Goal: Navigation & Orientation: Find specific page/section

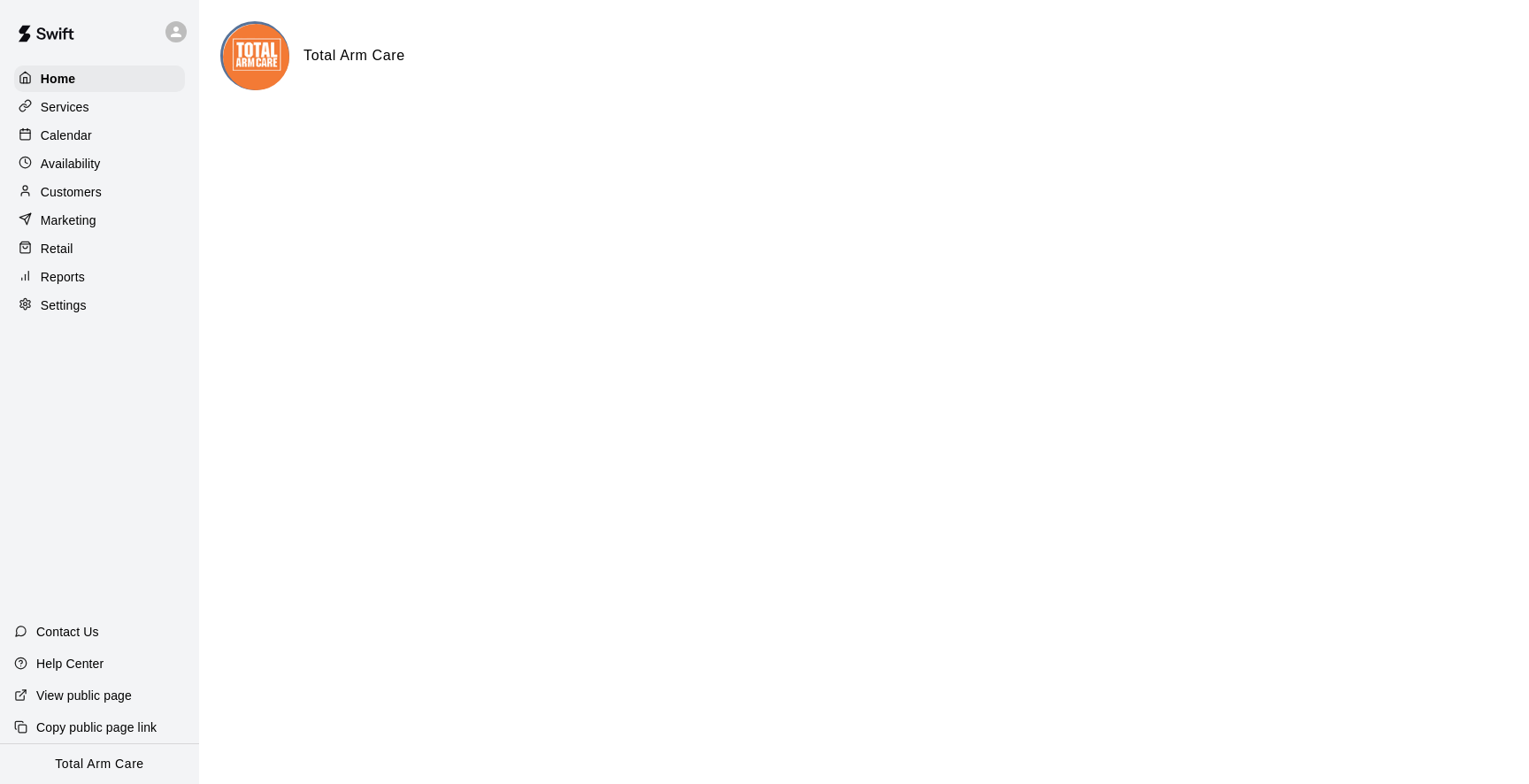
click at [93, 129] on div "Calendar" at bounding box center [99, 135] width 171 height 26
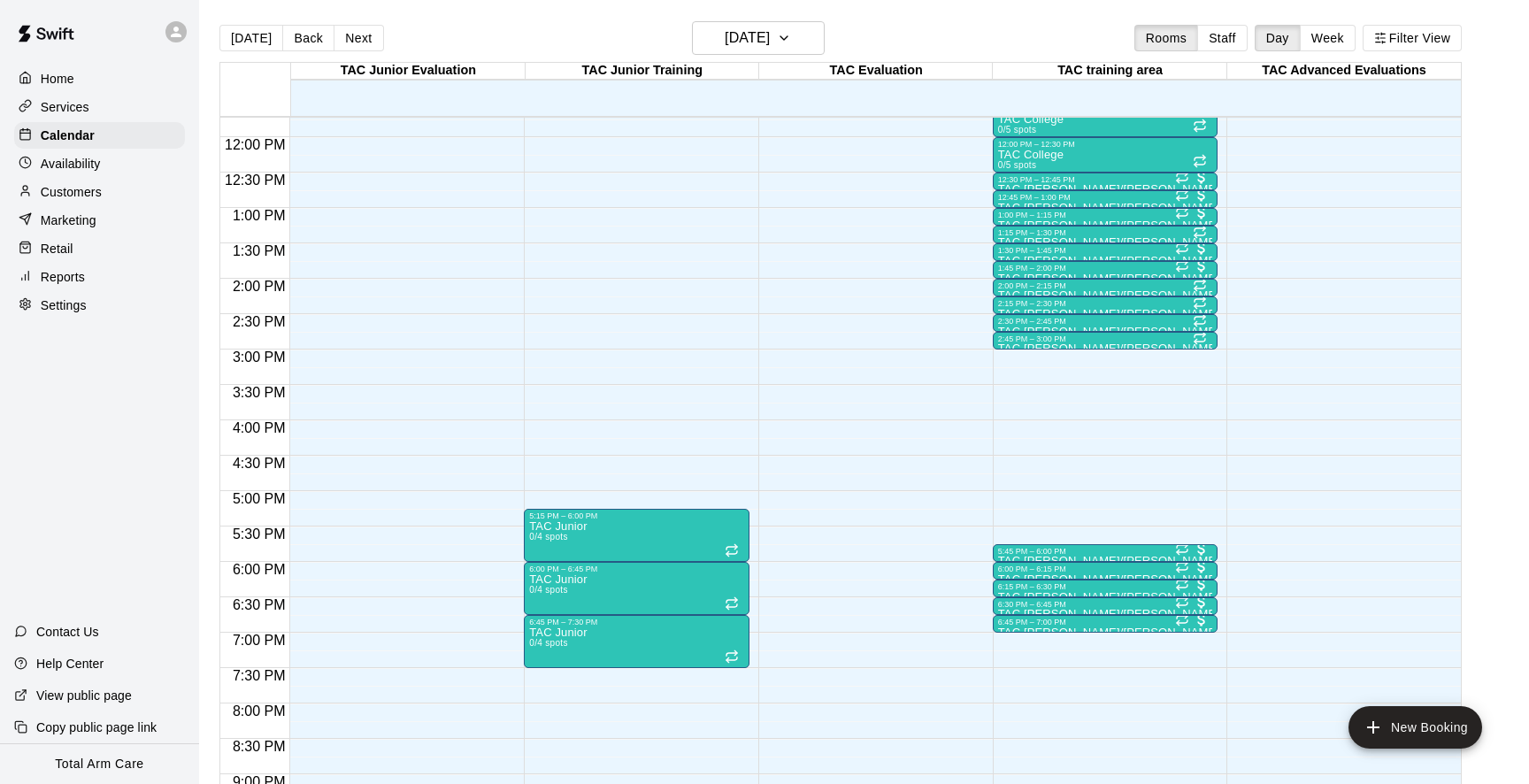
scroll to position [820, 0]
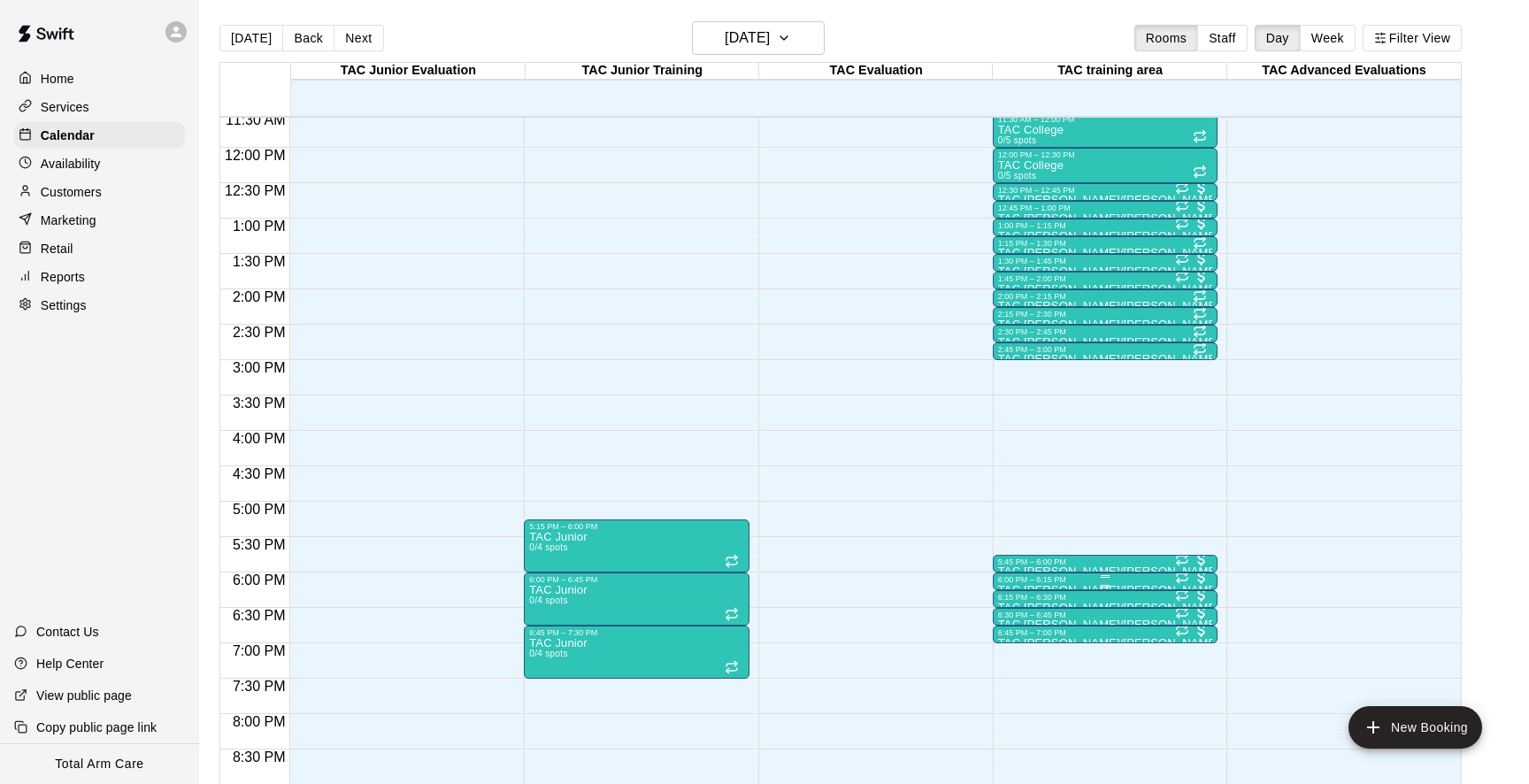
click at [1072, 586] on div at bounding box center [1106, 586] width 215 height 3
click at [1010, 650] on img "edit" at bounding box center [1017, 646] width 21 height 21
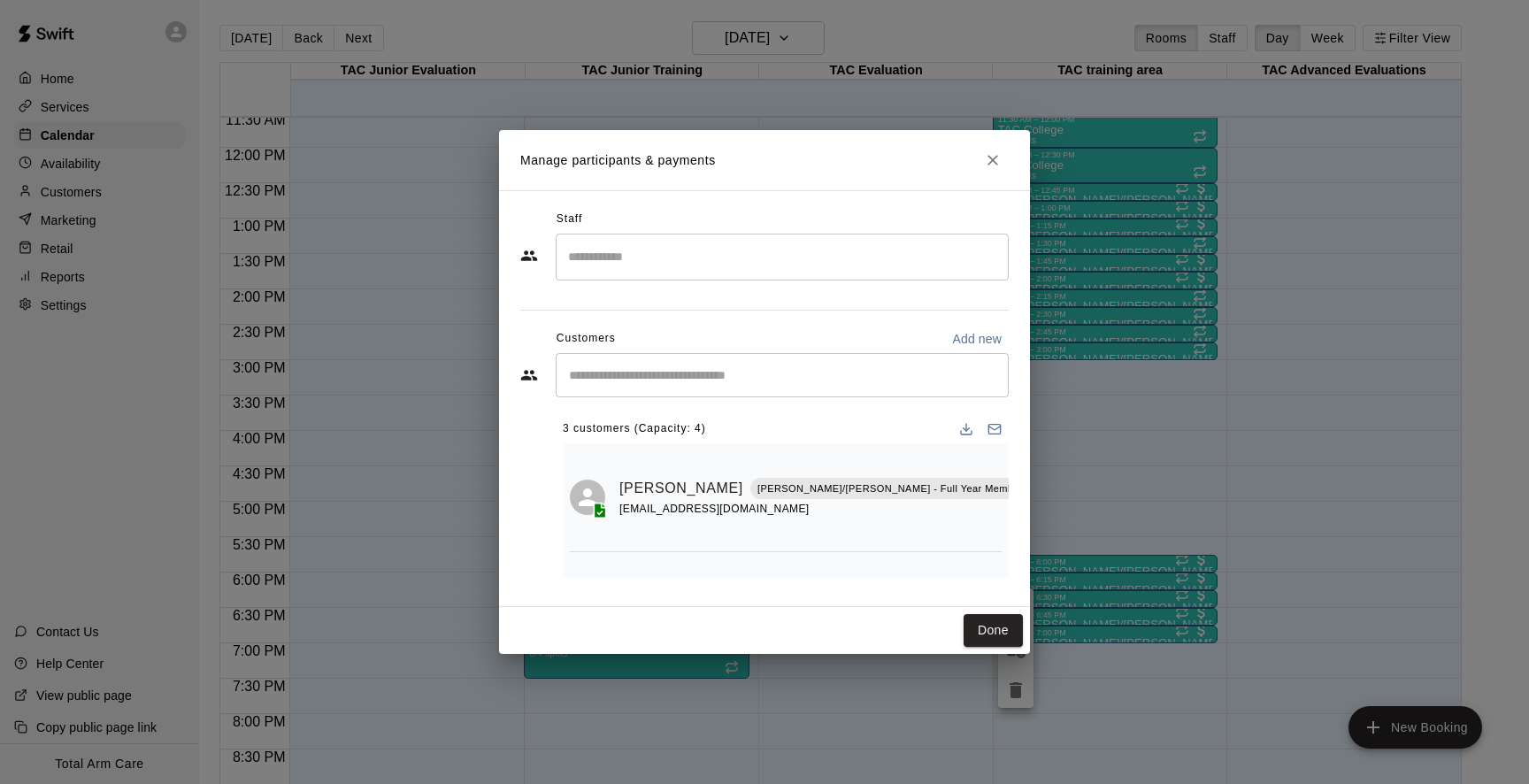
scroll to position [111, 0]
click at [990, 155] on icon "Close" at bounding box center [993, 160] width 18 height 18
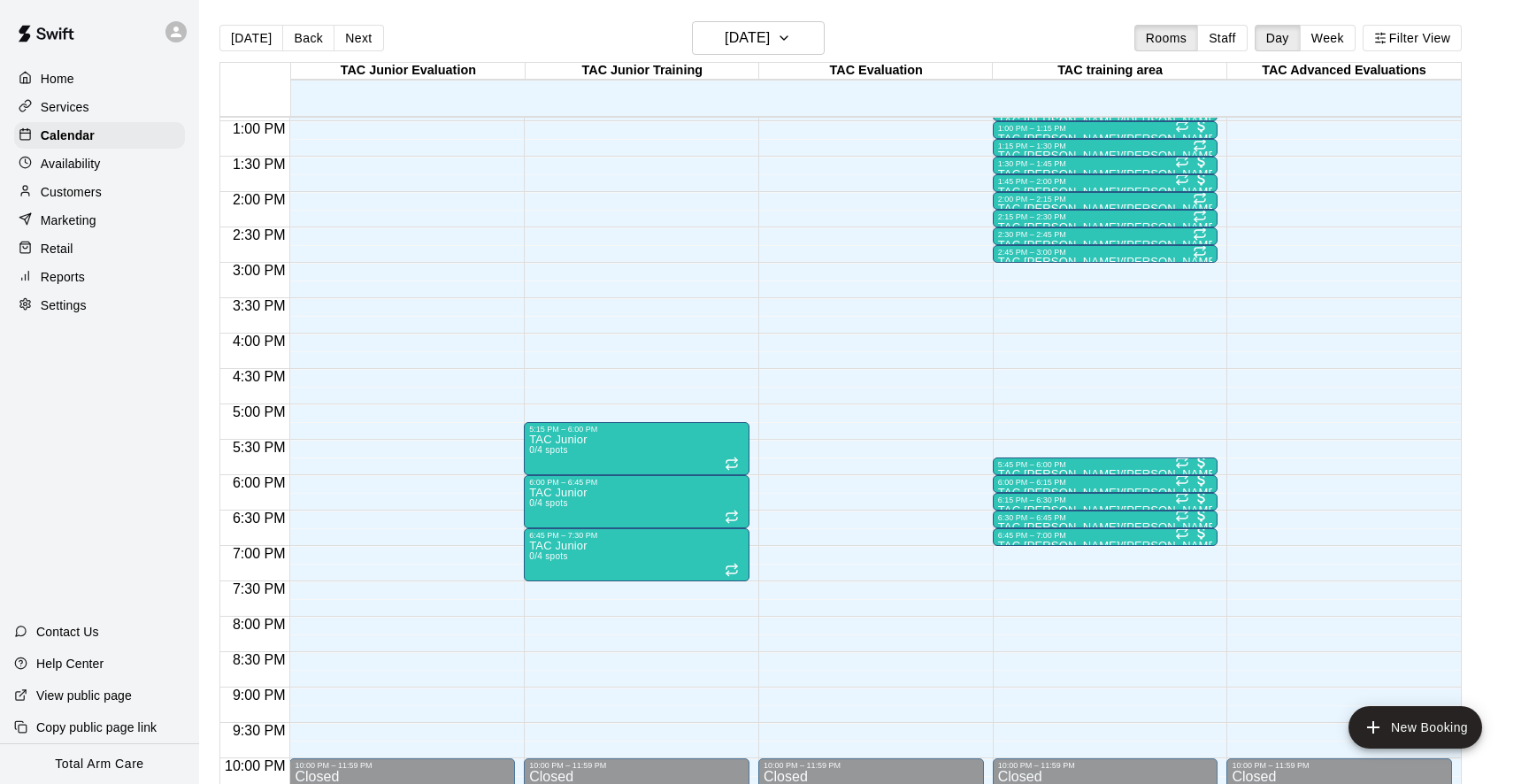
scroll to position [919, 0]
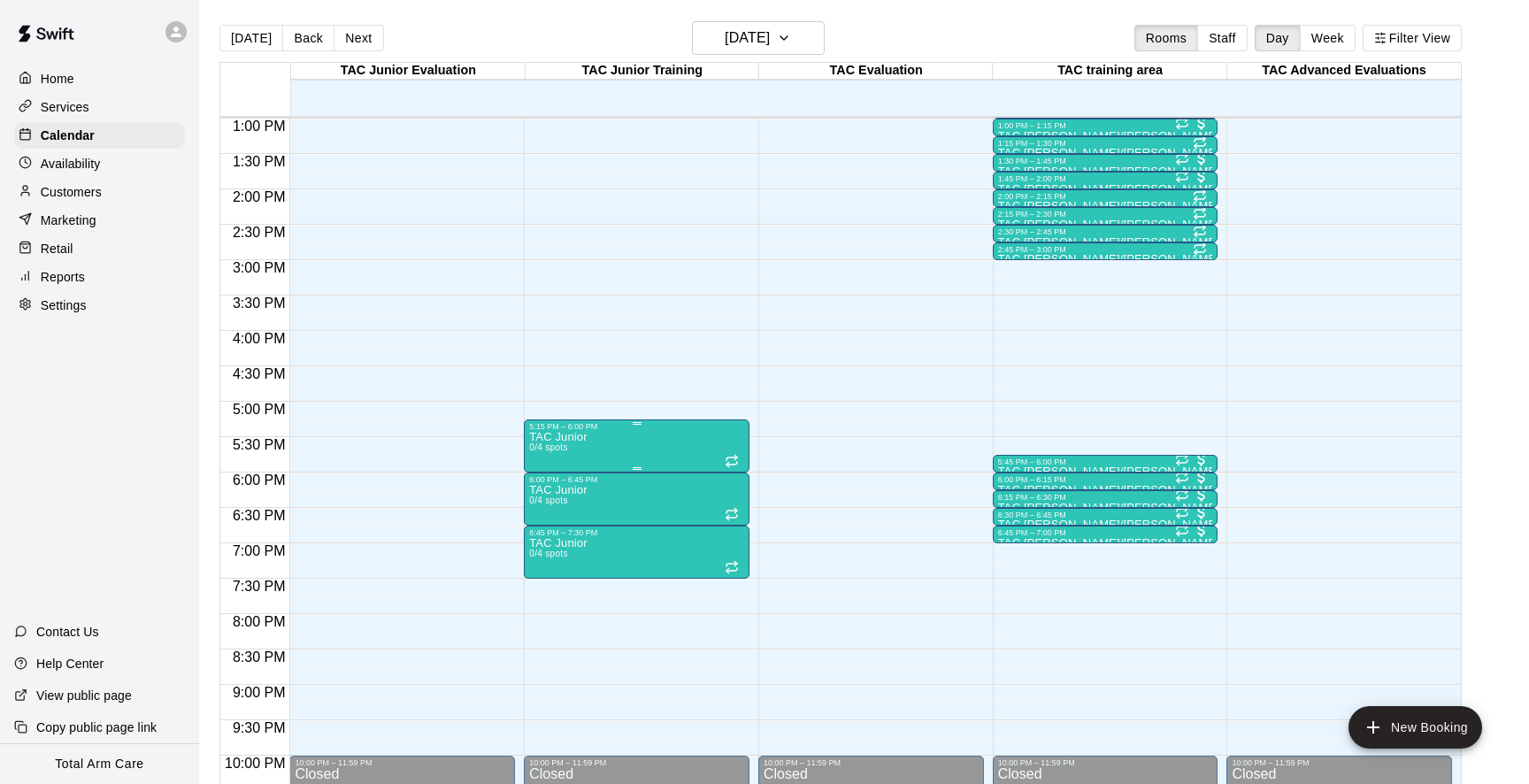
click at [542, 533] on icon "delete" at bounding box center [548, 535] width 21 height 21
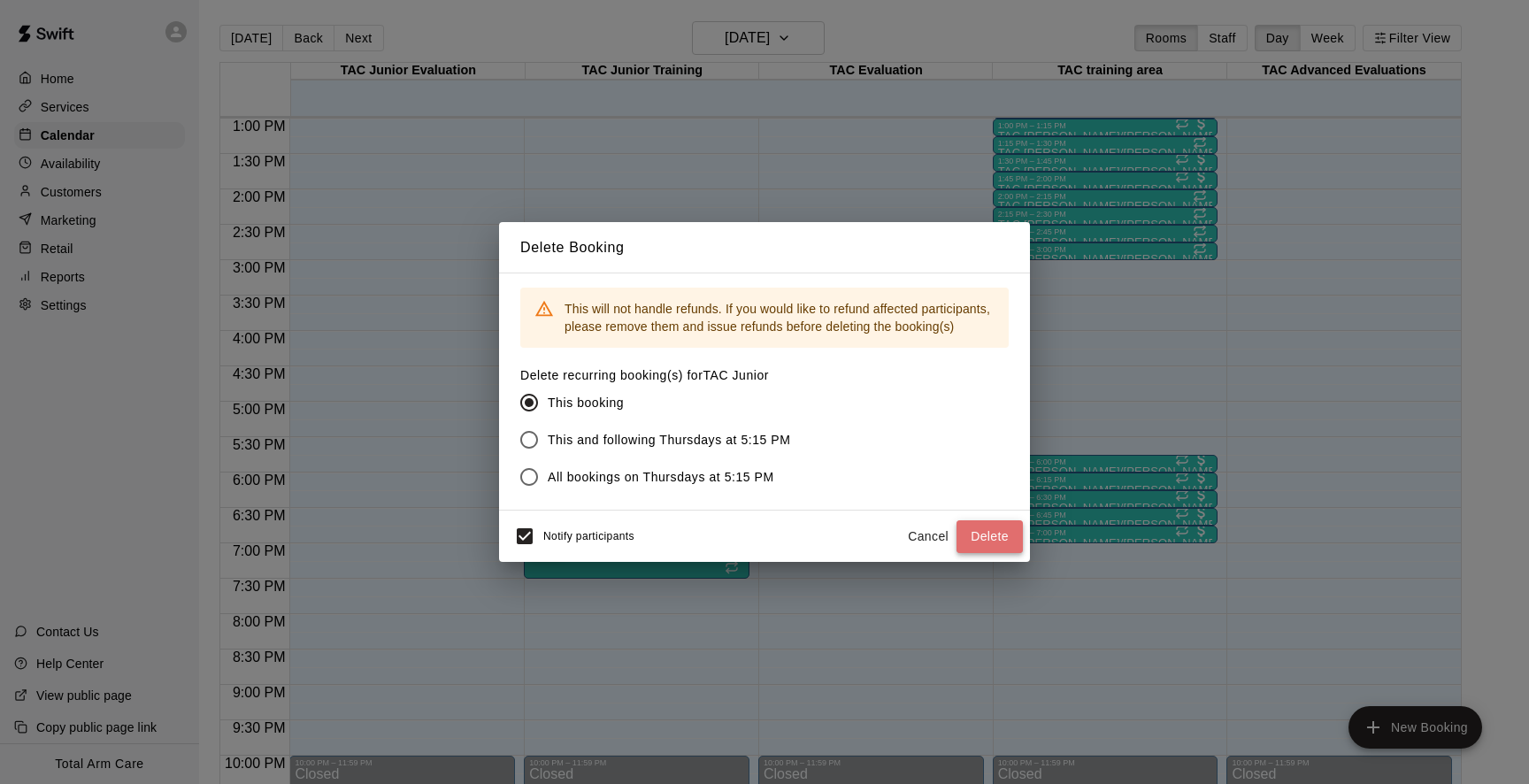
click at [981, 531] on button "Delete" at bounding box center [990, 536] width 66 height 33
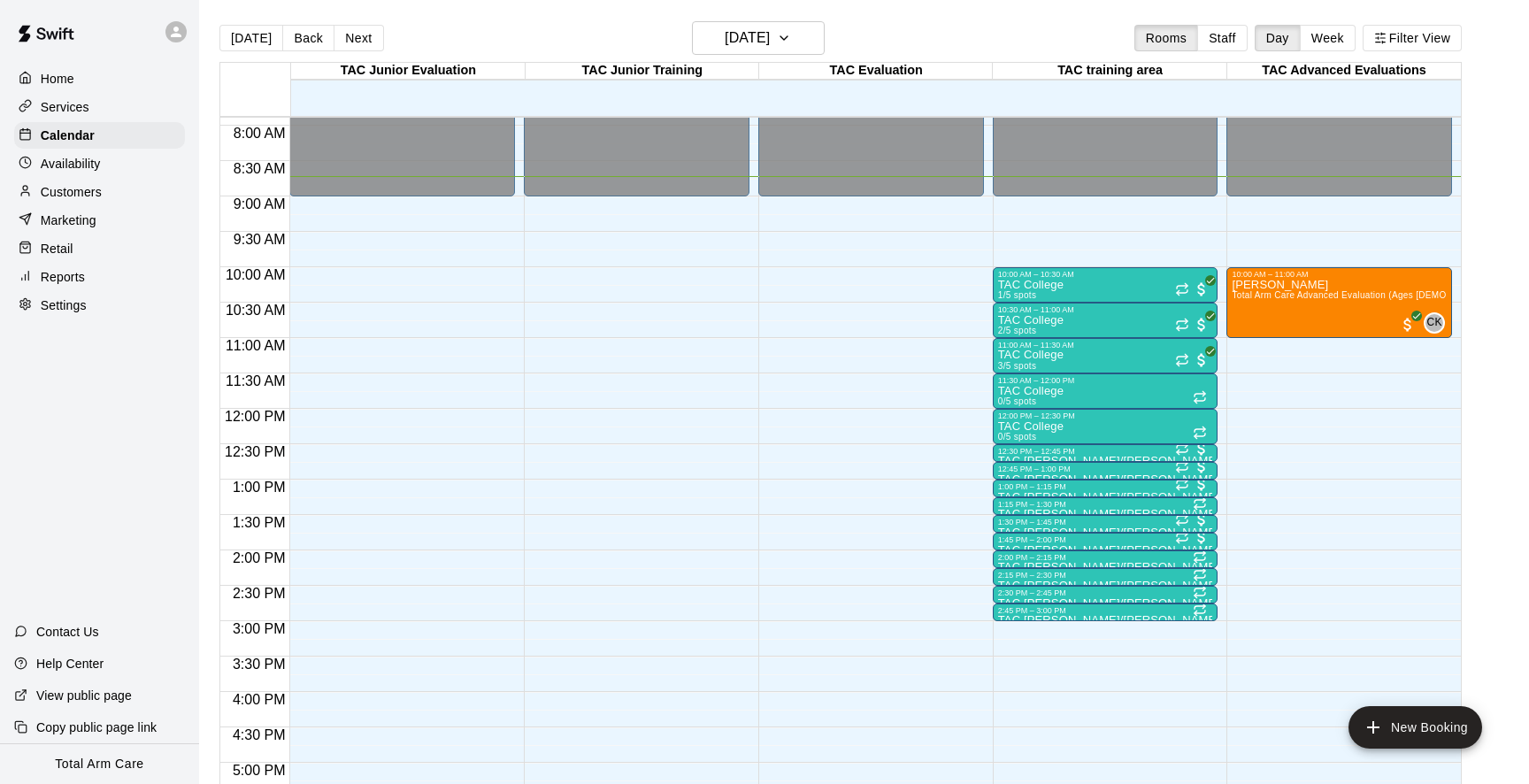
scroll to position [531, 0]
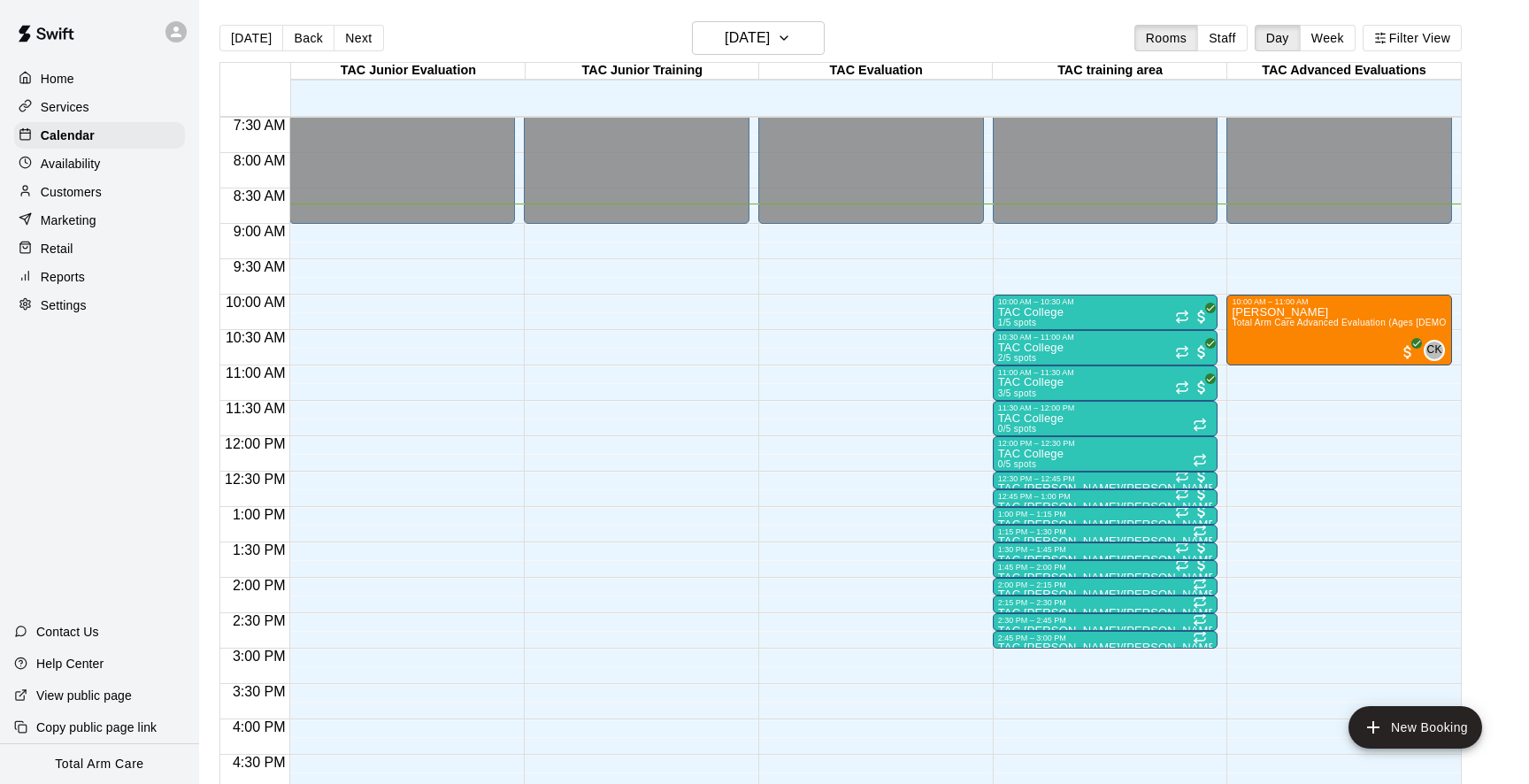
click at [187, 28] on div at bounding box center [180, 32] width 37 height 36
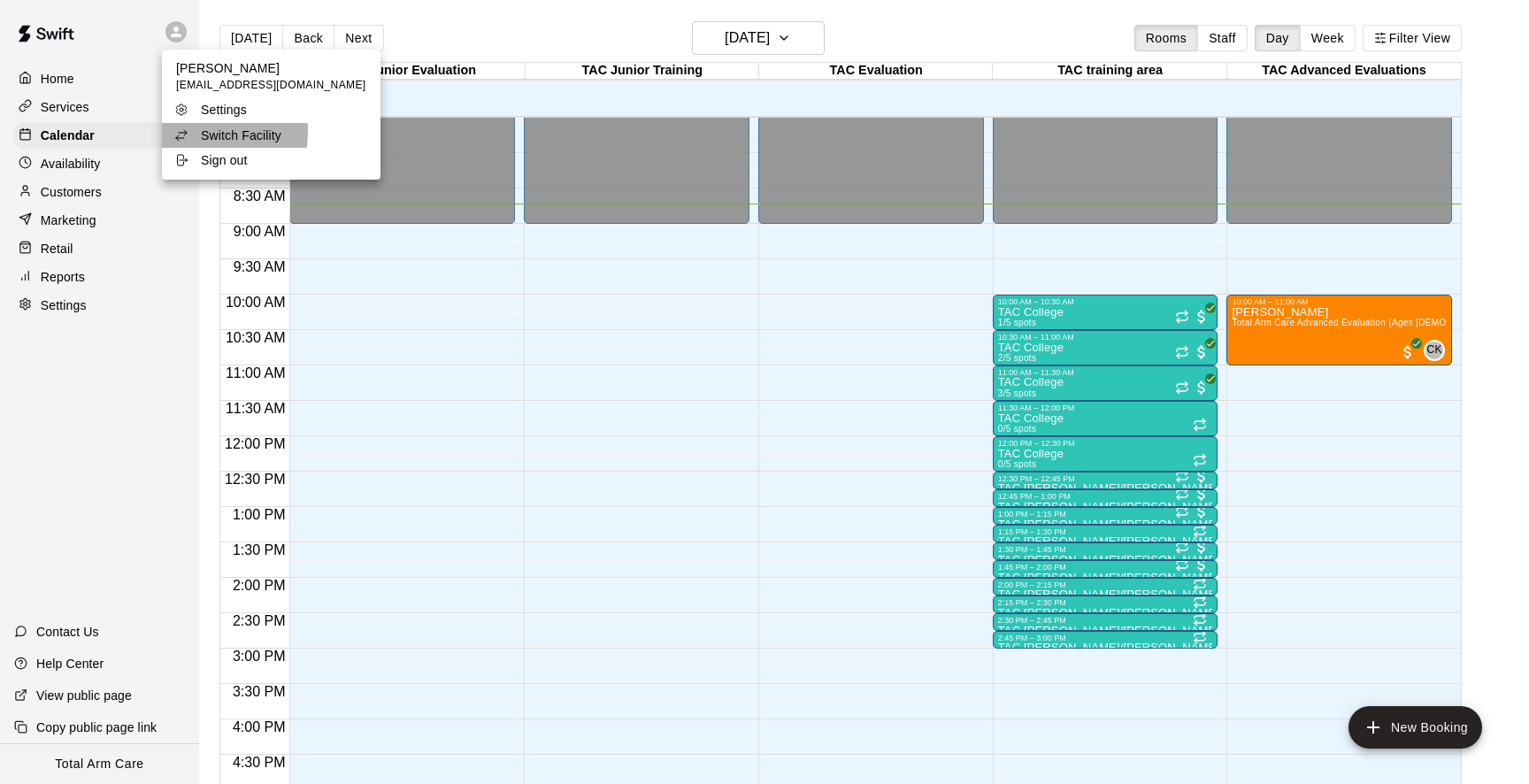
click at [209, 133] on p "Switch Facility" at bounding box center [241, 135] width 80 height 18
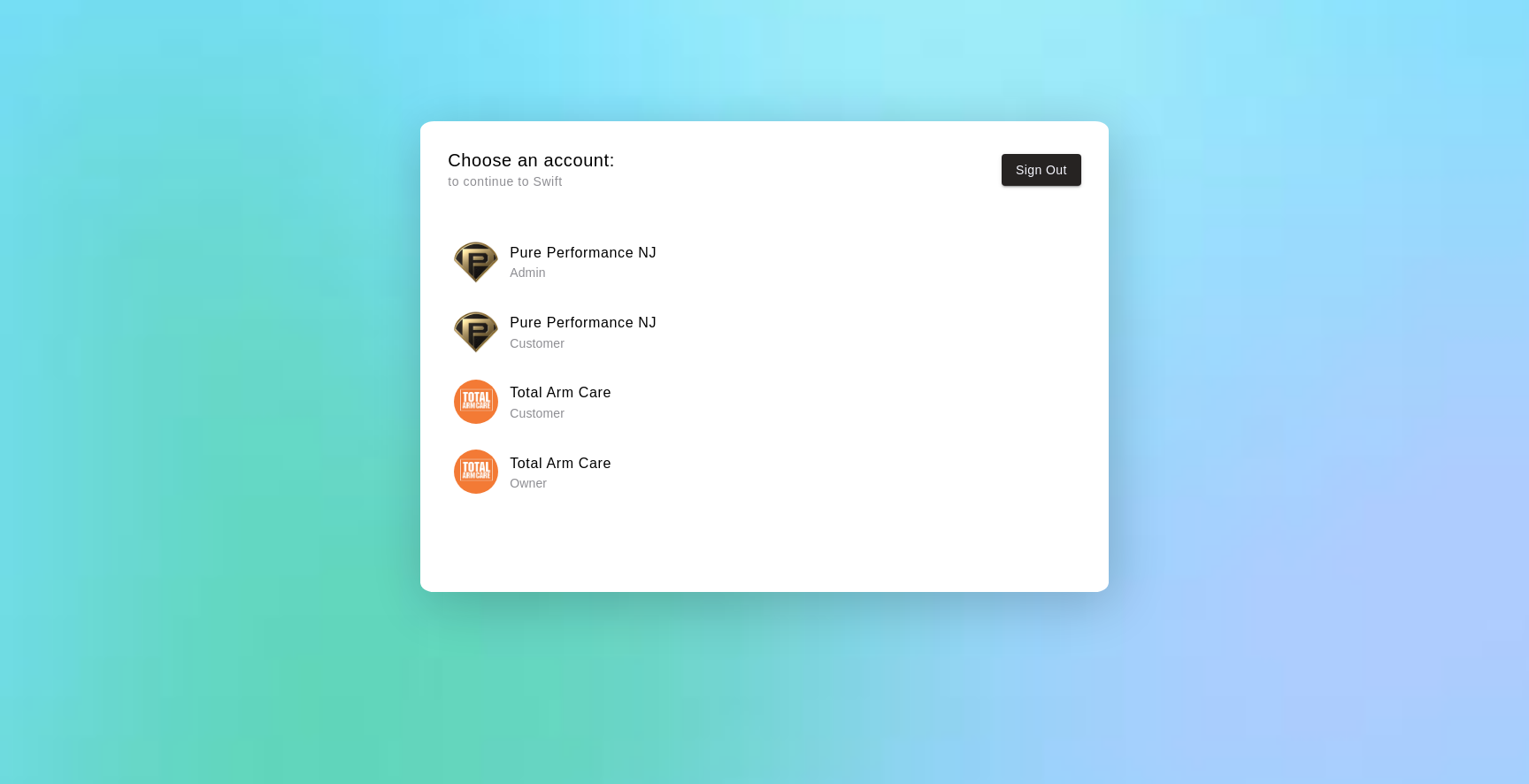
click at [585, 246] on h6 "Pure Performance NJ" at bounding box center [582, 253] width 147 height 23
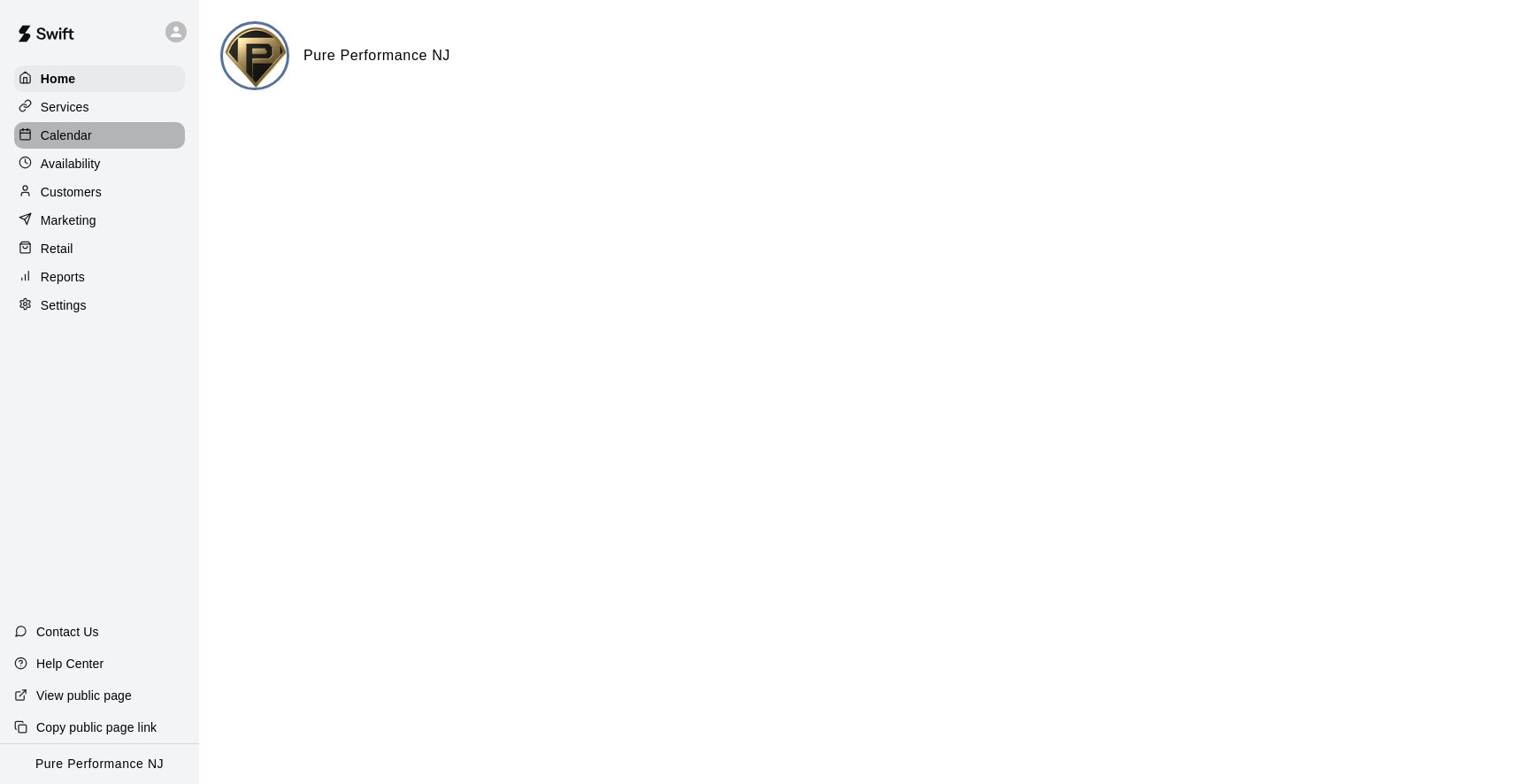
click at [117, 131] on div "Calendar" at bounding box center [99, 135] width 171 height 26
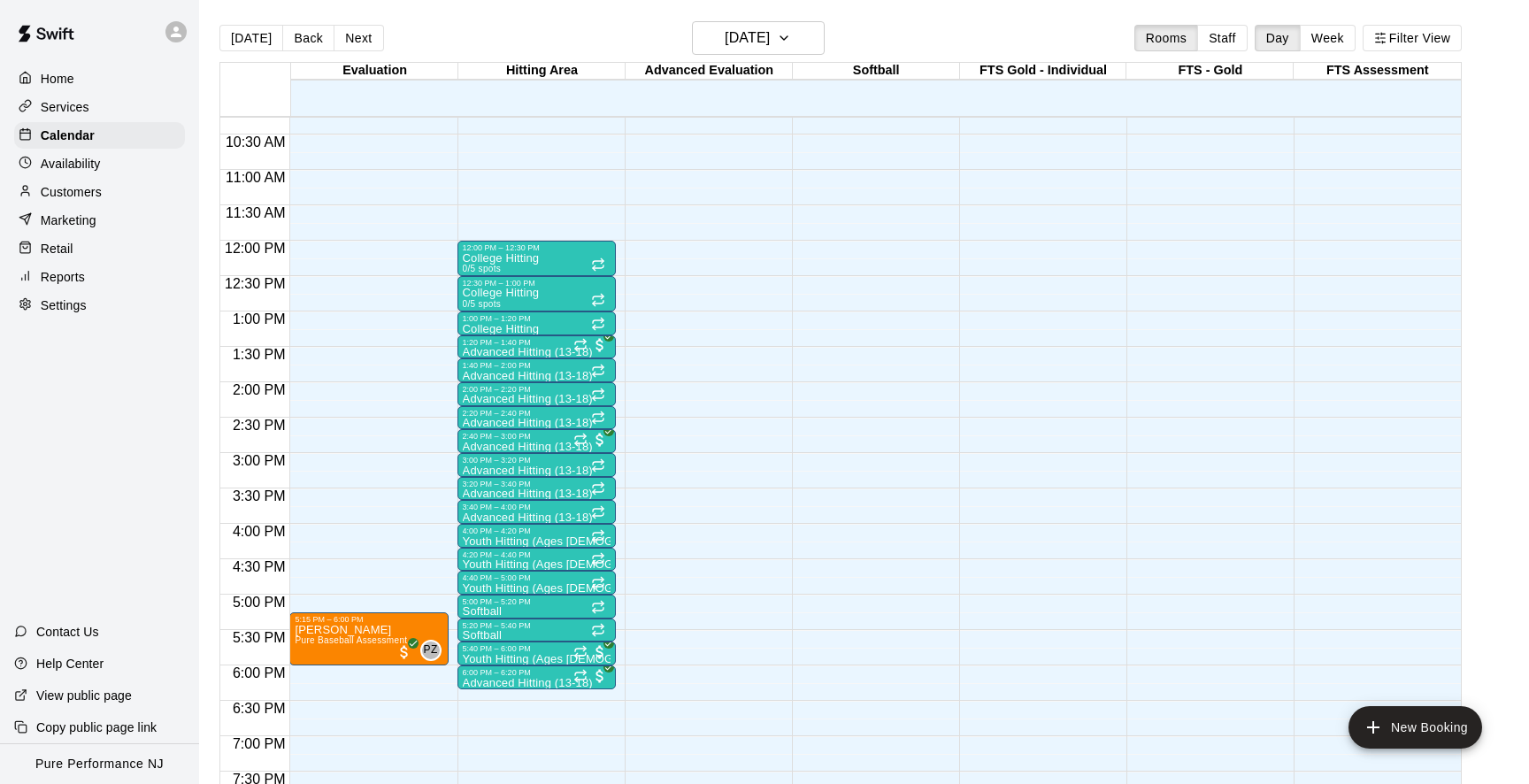
scroll to position [719, 0]
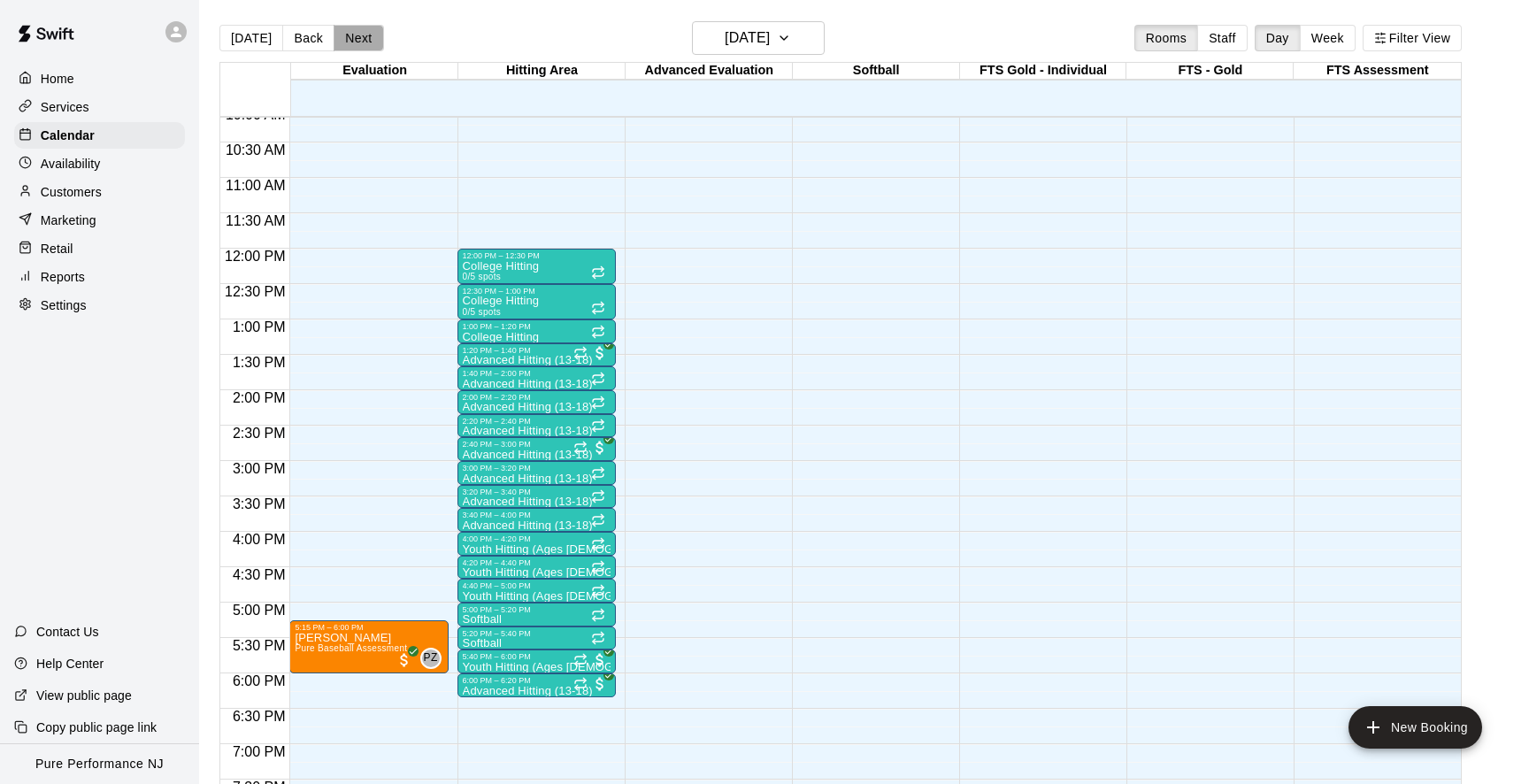
click at [364, 34] on button "Next" at bounding box center [358, 38] width 50 height 26
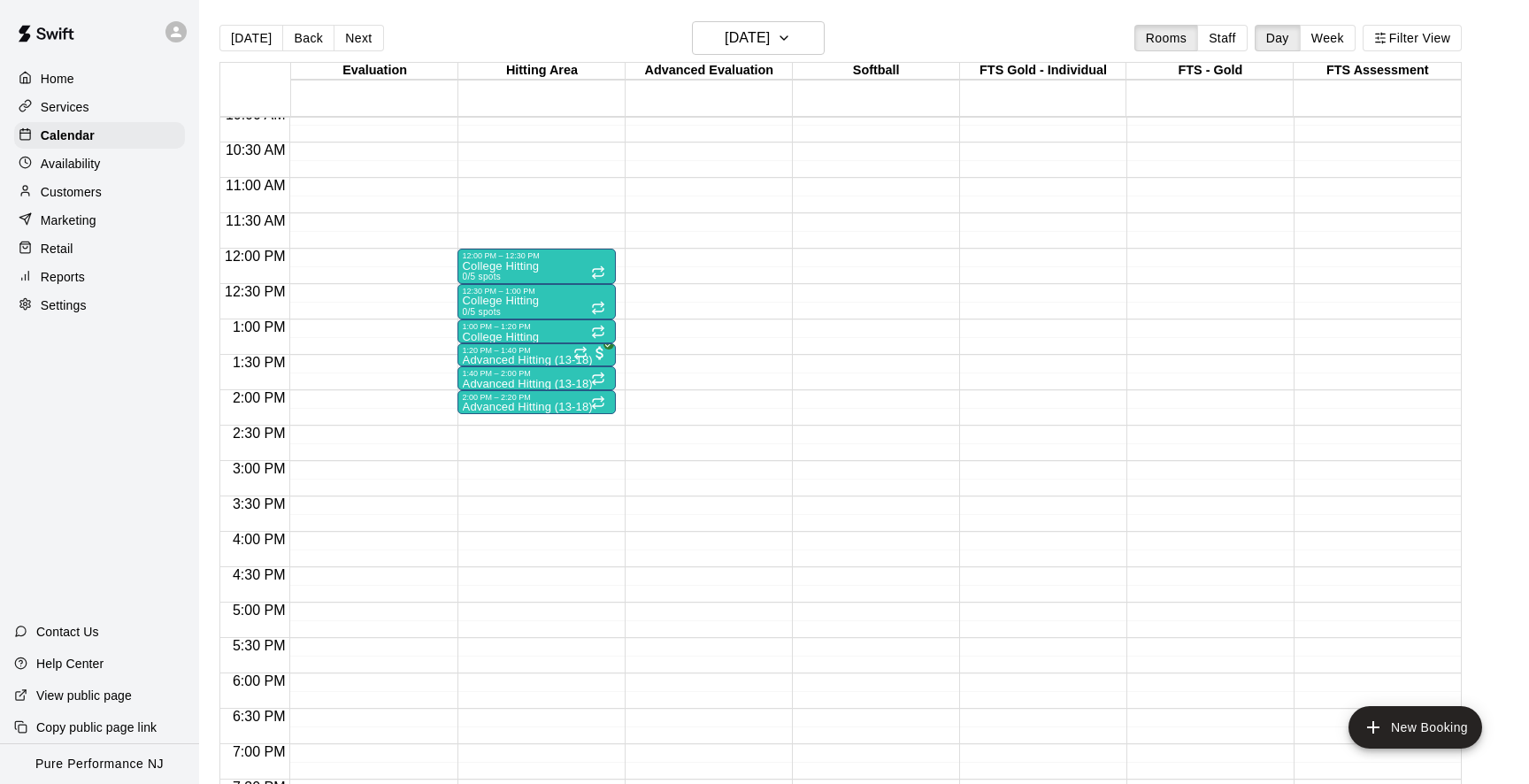
scroll to position [706, 0]
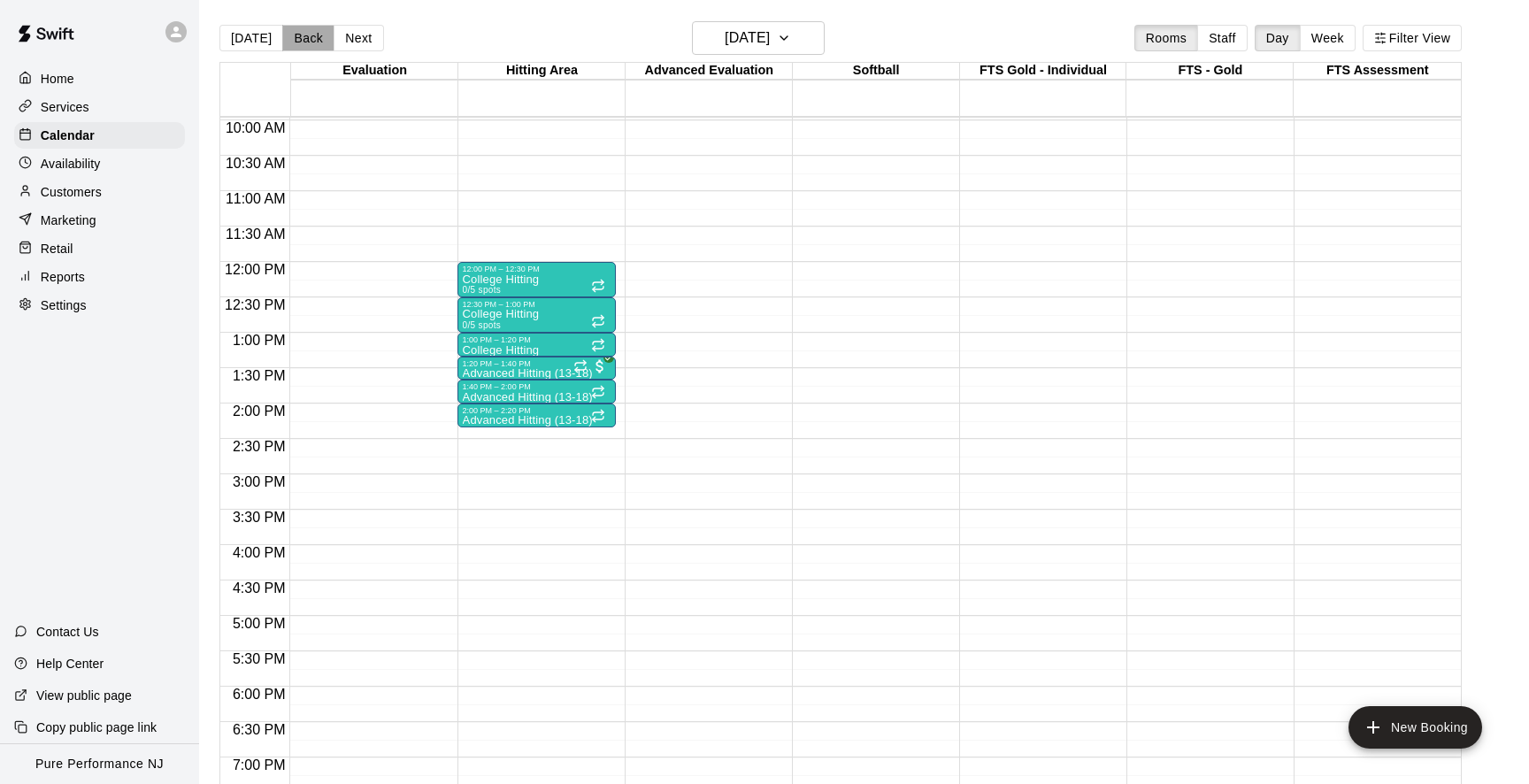
click at [288, 47] on button "Back" at bounding box center [308, 38] width 52 height 26
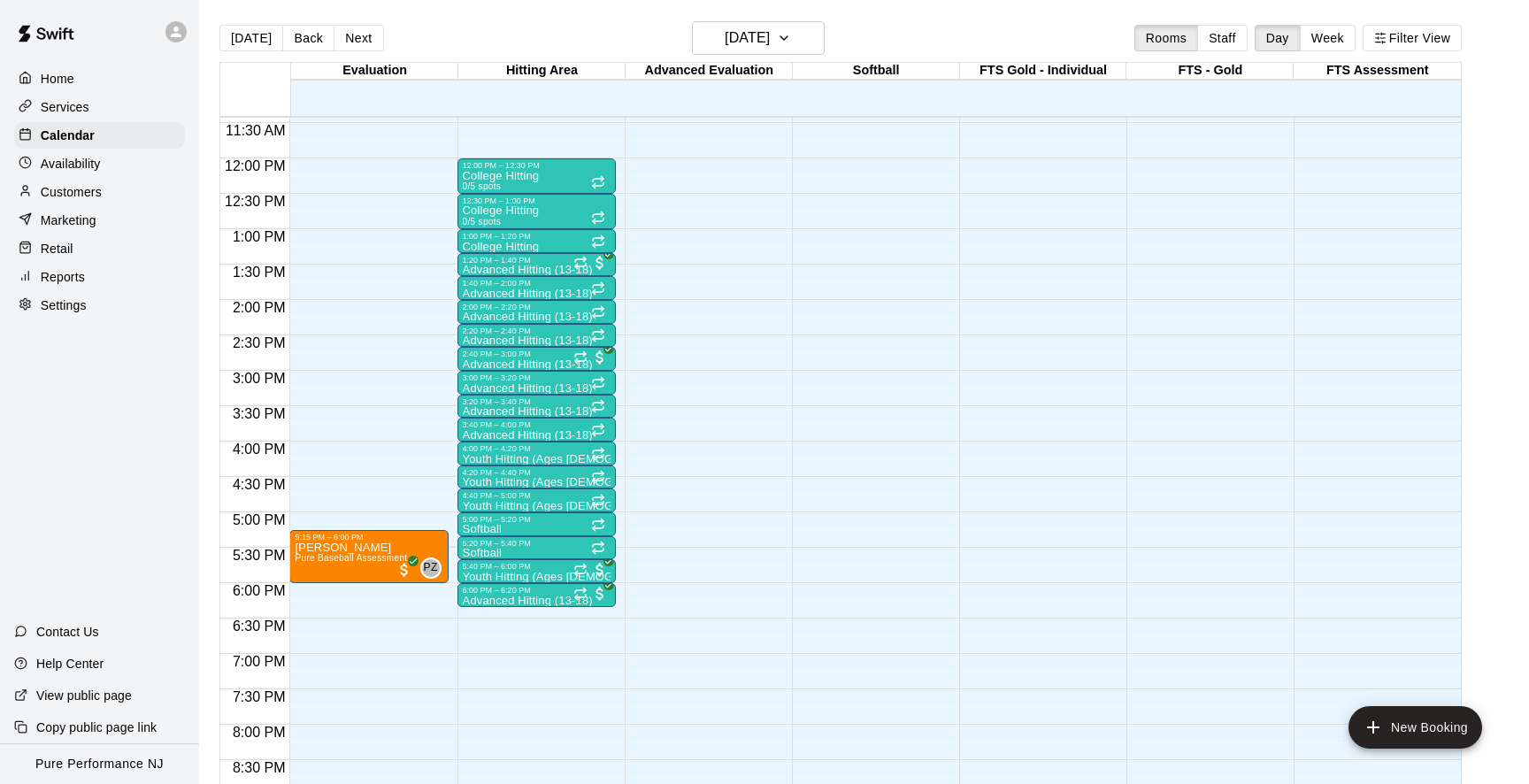
scroll to position [803, 0]
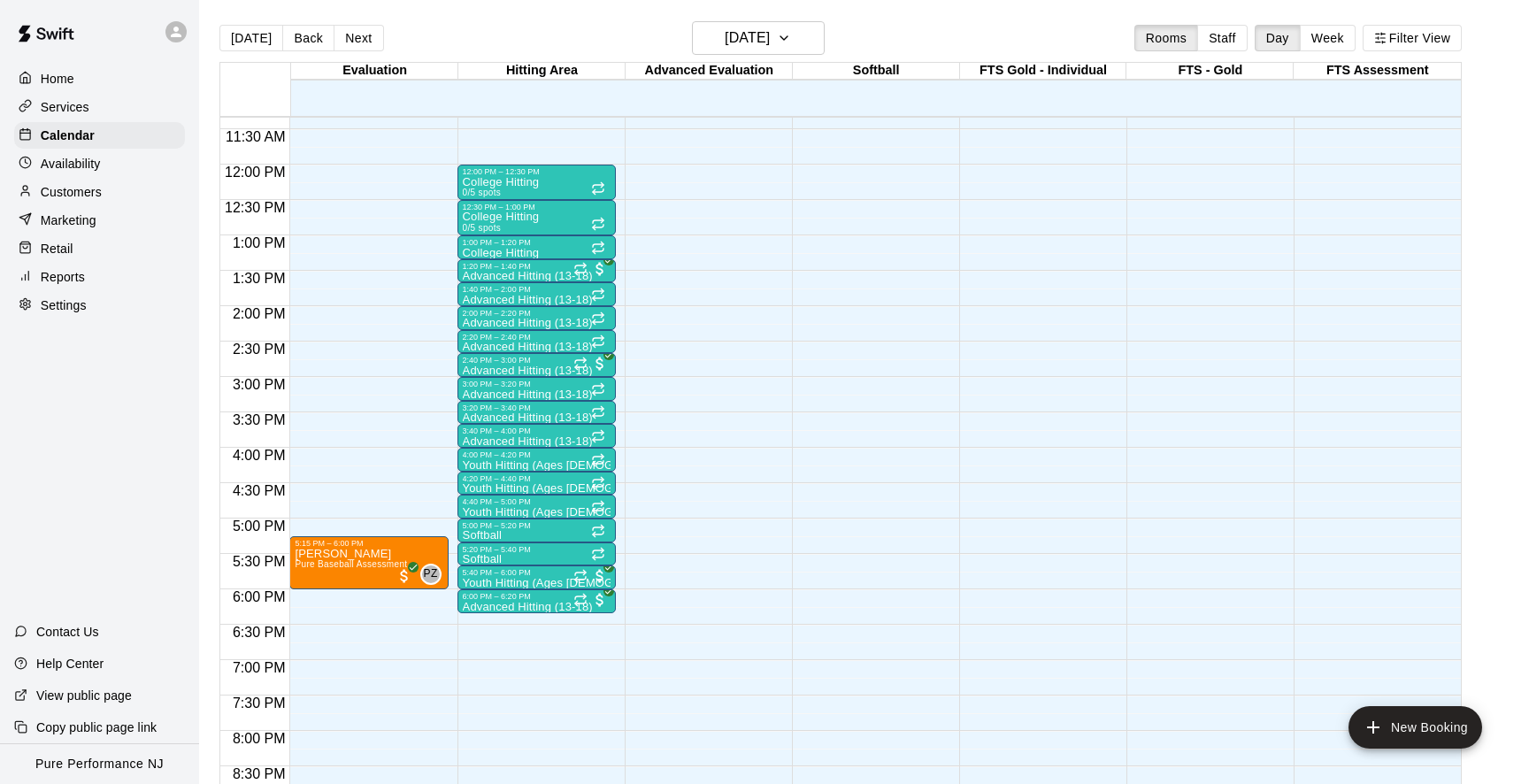
click at [237, 56] on div "[DATE] Back [DATE][DATE] Rooms Staff Day Week Filter View" at bounding box center [841, 42] width 1243 height 41
click at [238, 40] on button "[DATE]" at bounding box center [251, 38] width 64 height 26
click at [175, 22] on div at bounding box center [176, 32] width 21 height 21
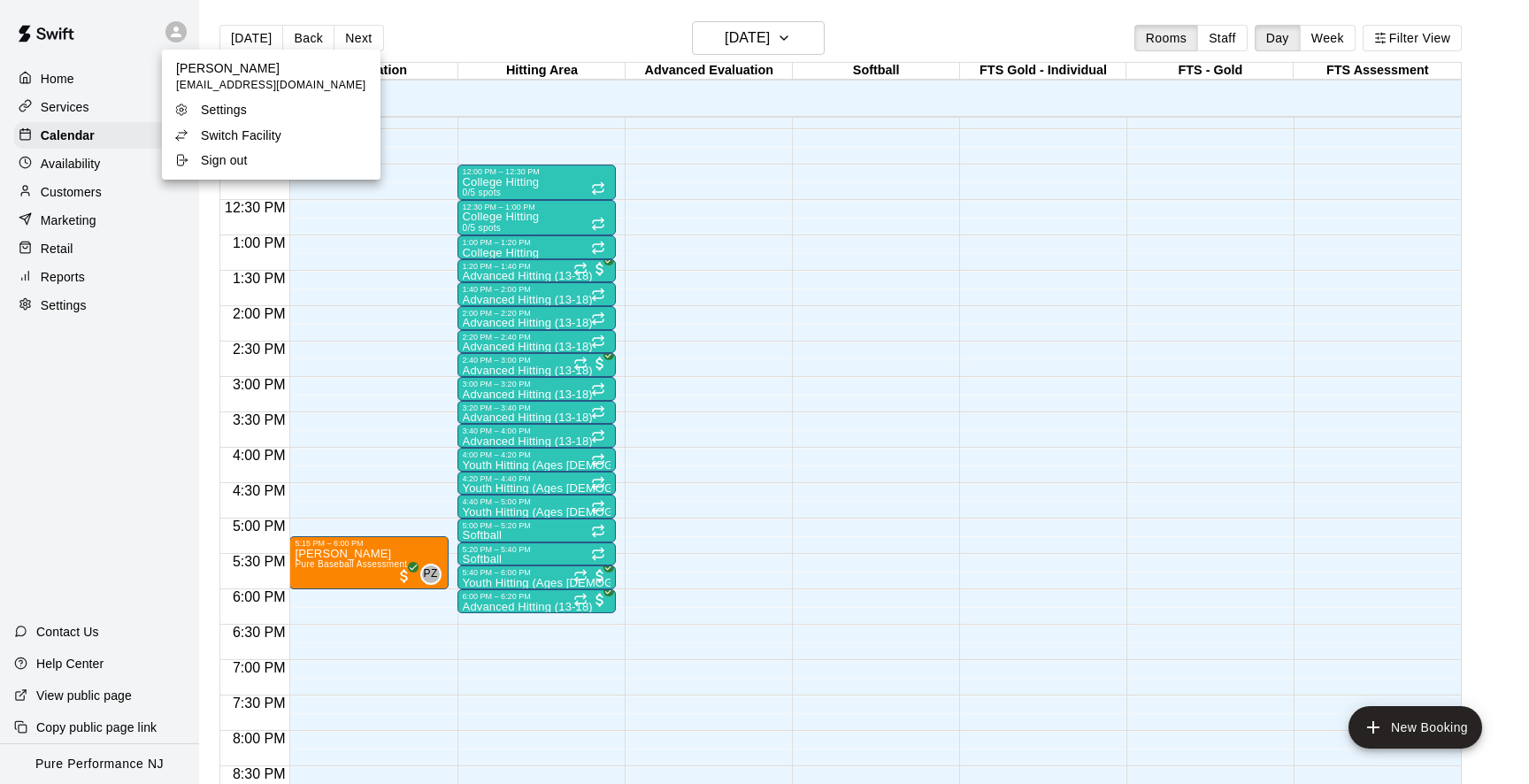
click at [207, 137] on p "Switch Facility" at bounding box center [241, 135] width 80 height 18
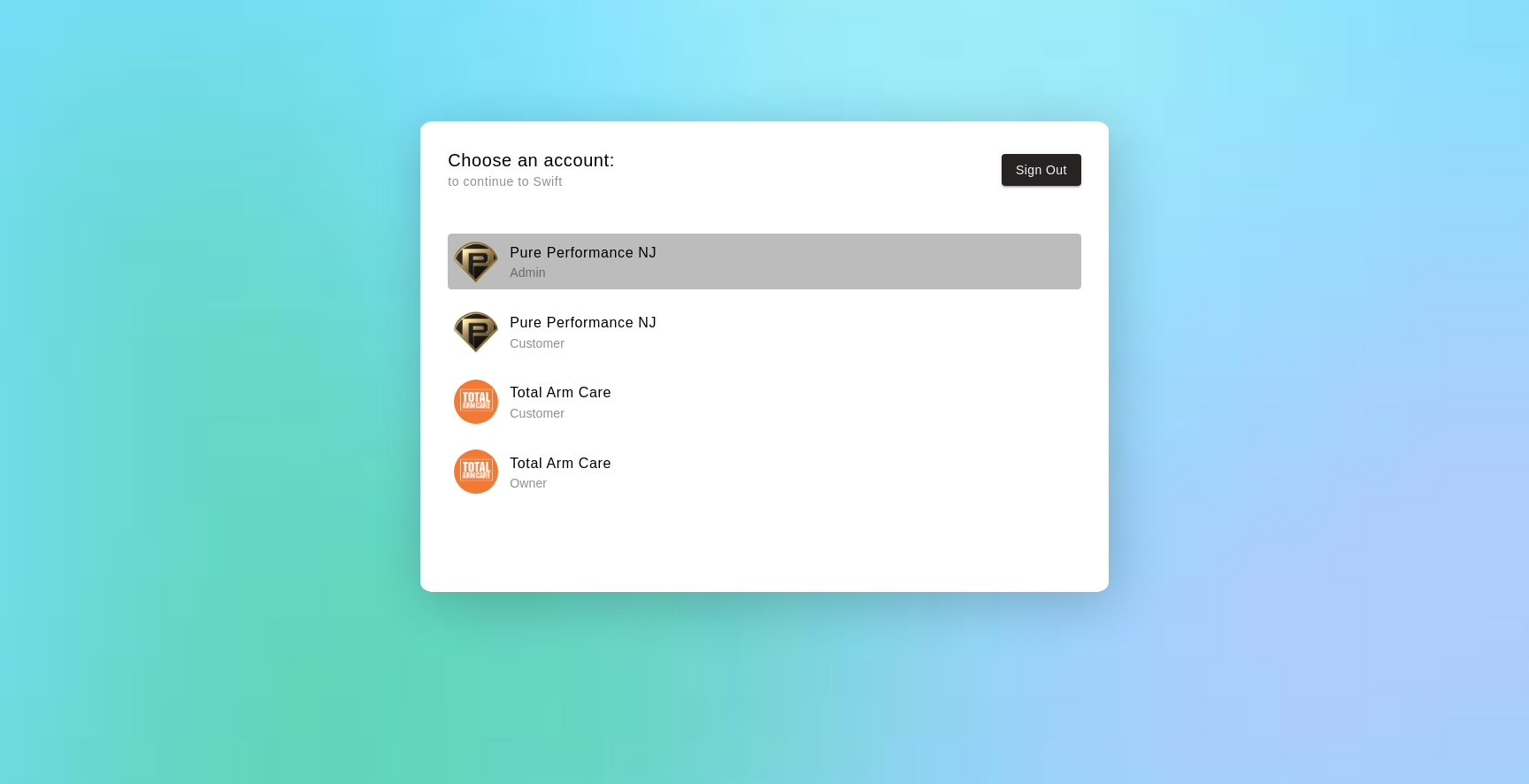
click at [457, 261] on img "button" at bounding box center [476, 262] width 44 height 44
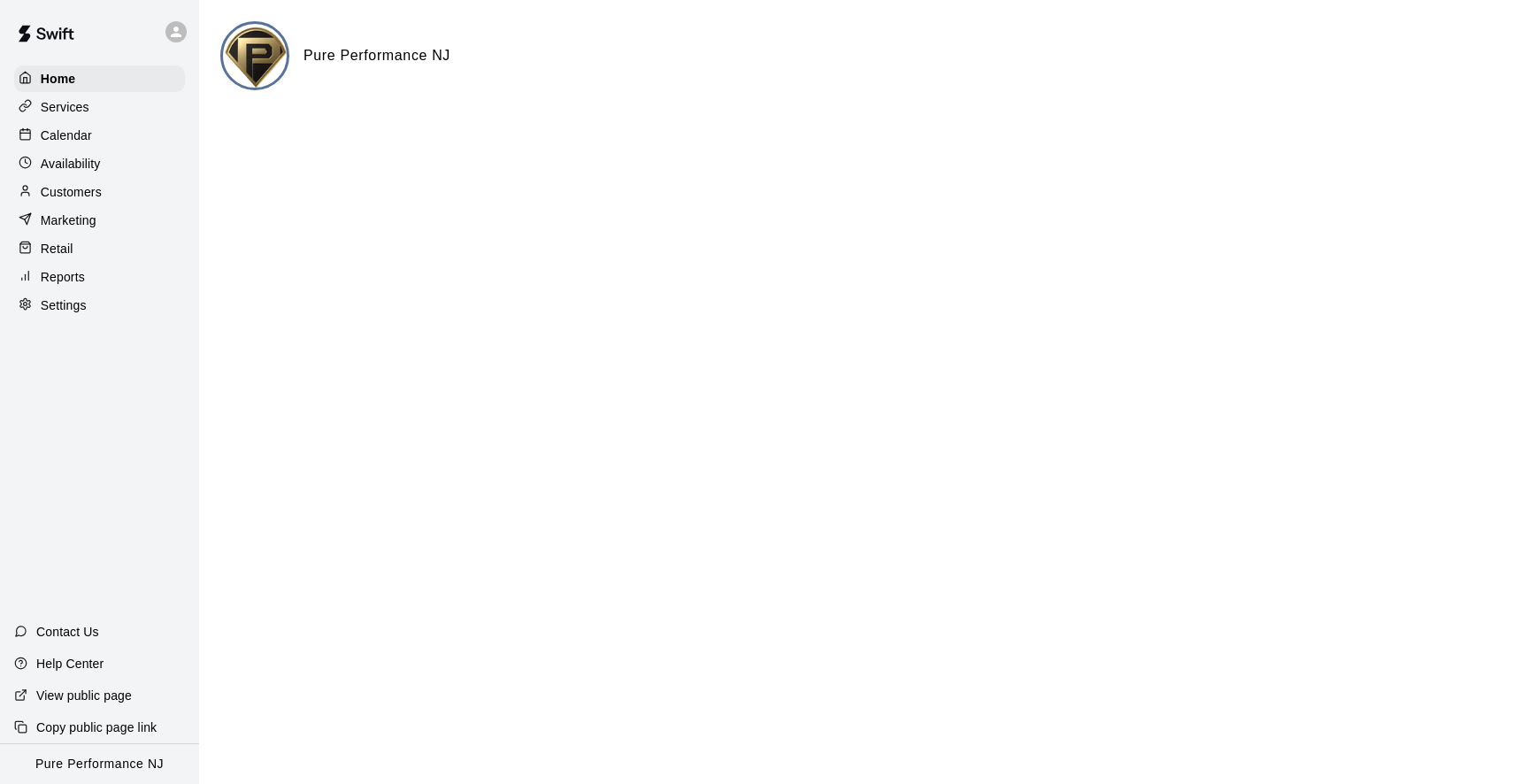
click at [164, 35] on div at bounding box center [180, 32] width 37 height 36
click at [227, 136] on p "Switch Facility" at bounding box center [241, 135] width 80 height 18
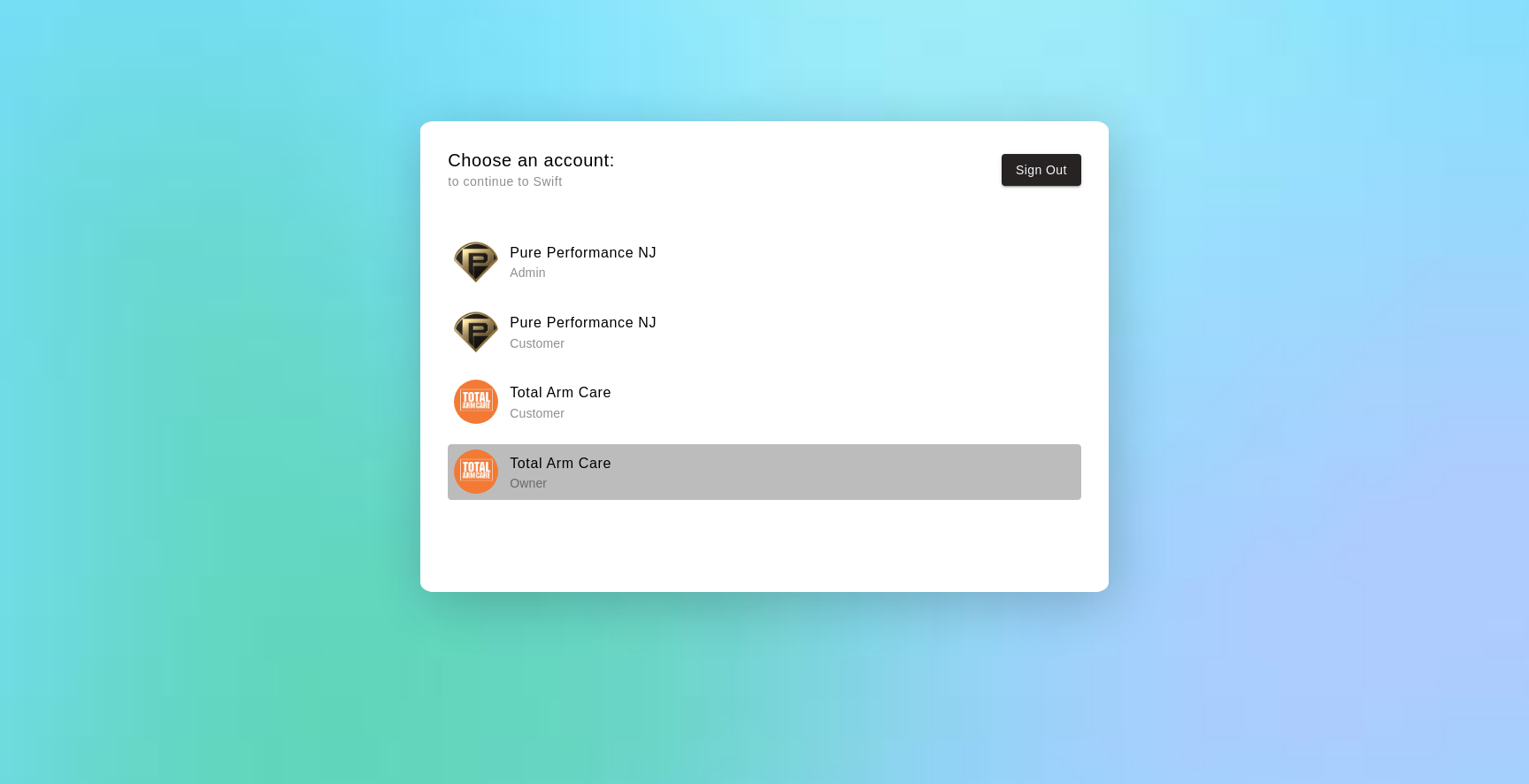
click at [470, 471] on img "button" at bounding box center [476, 471] width 44 height 44
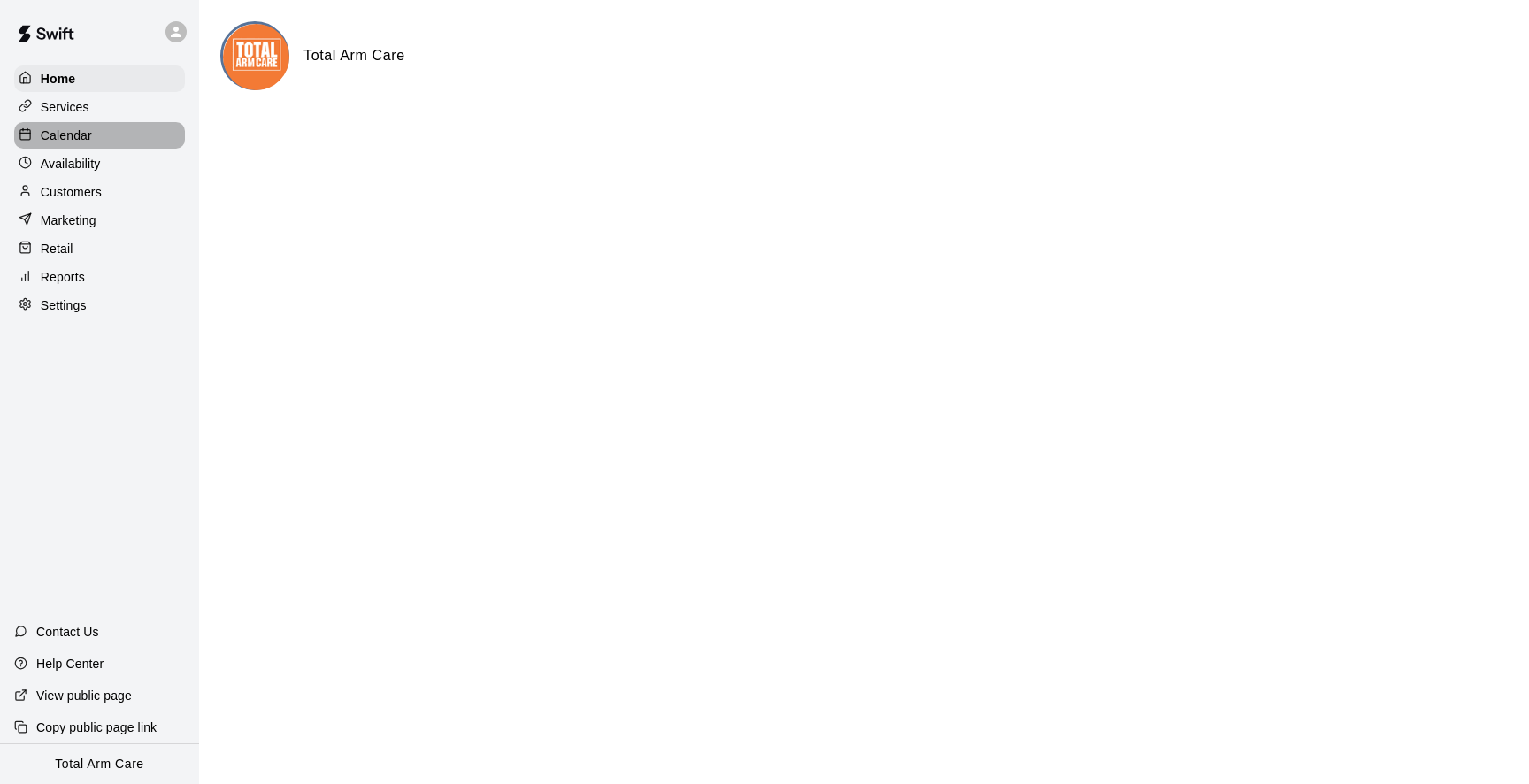
click at [108, 135] on div "Calendar" at bounding box center [99, 135] width 171 height 26
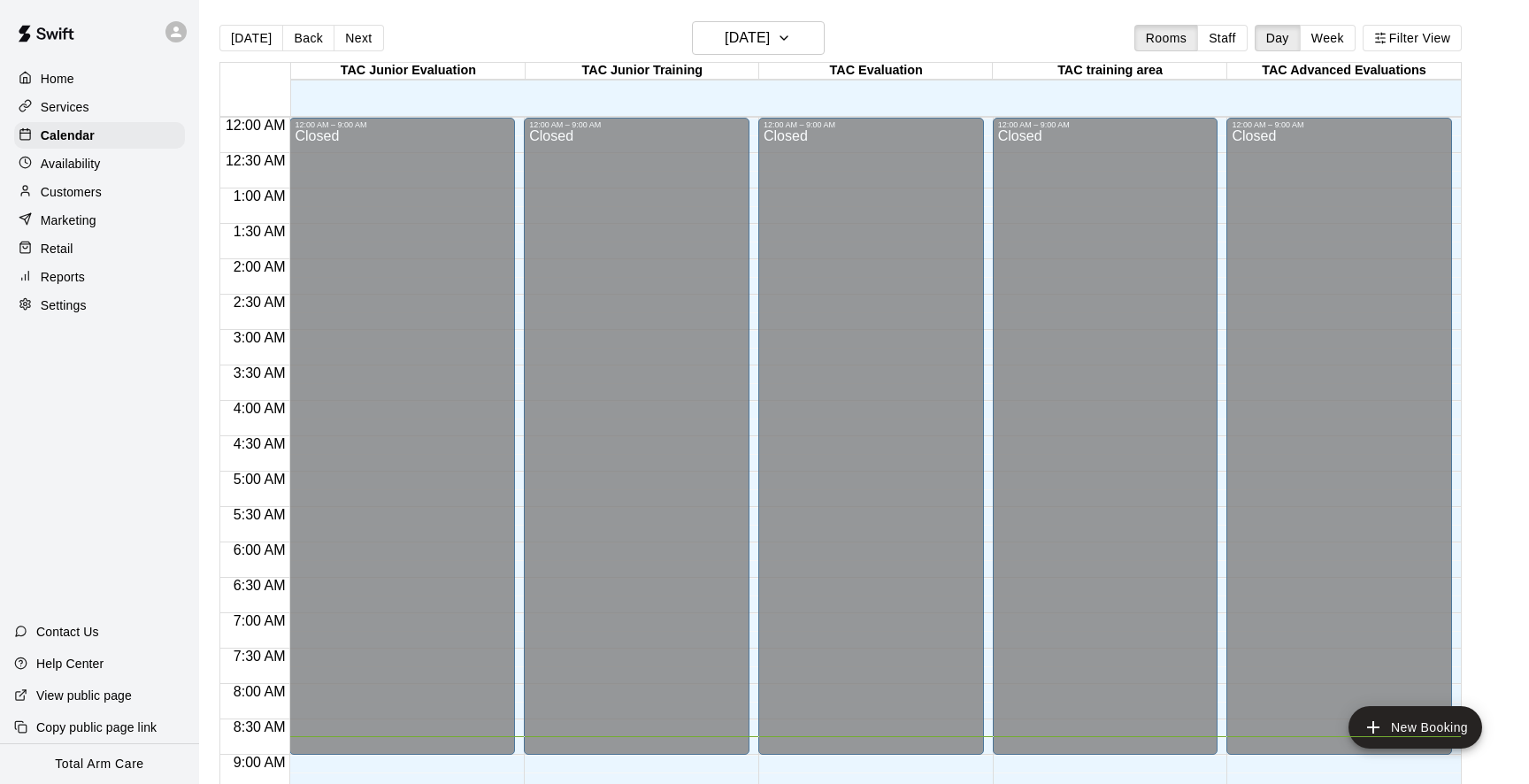
click at [176, 41] on div at bounding box center [176, 32] width 21 height 21
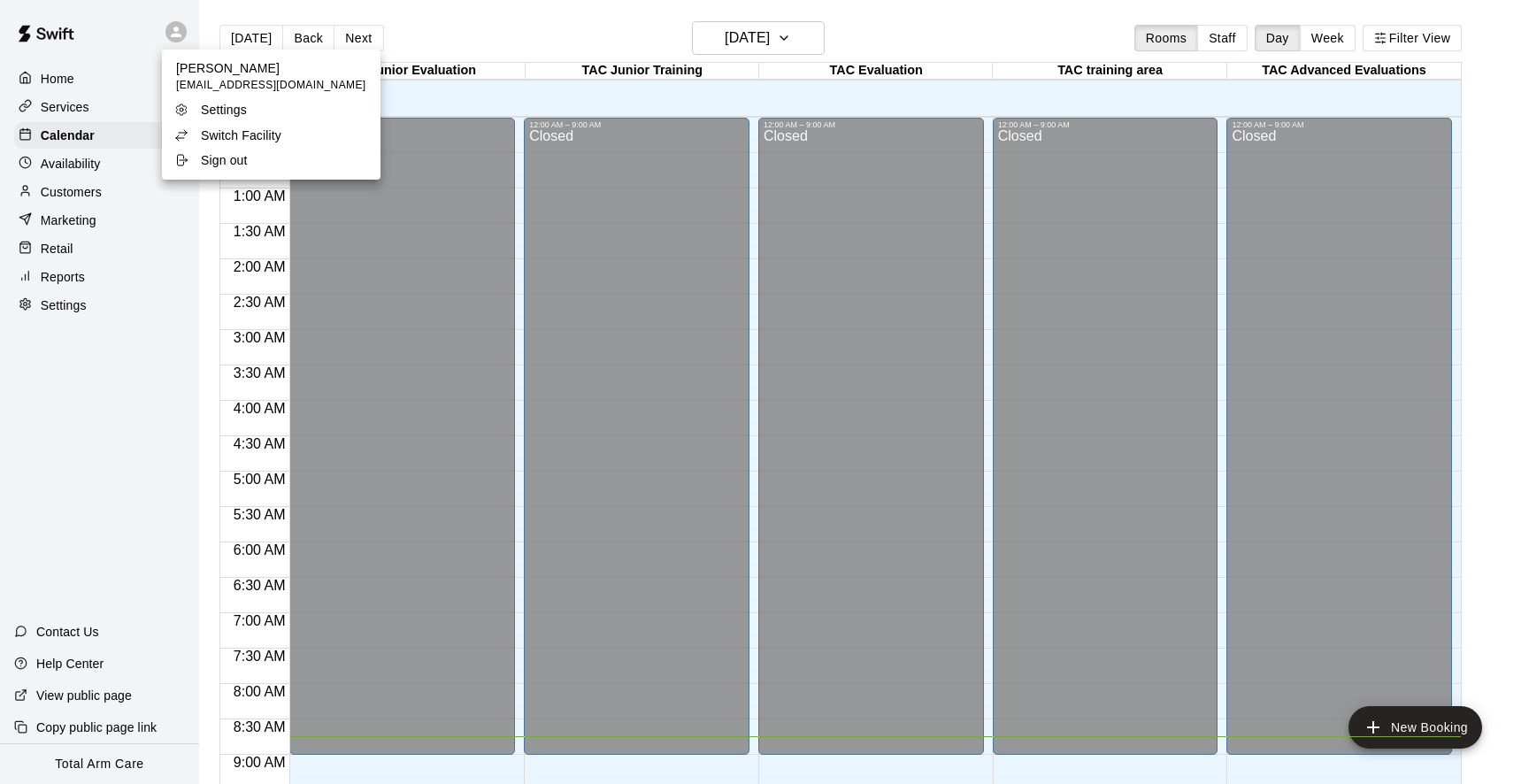
click at [200, 142] on div "Switch Facility" at bounding box center [232, 135] width 115 height 18
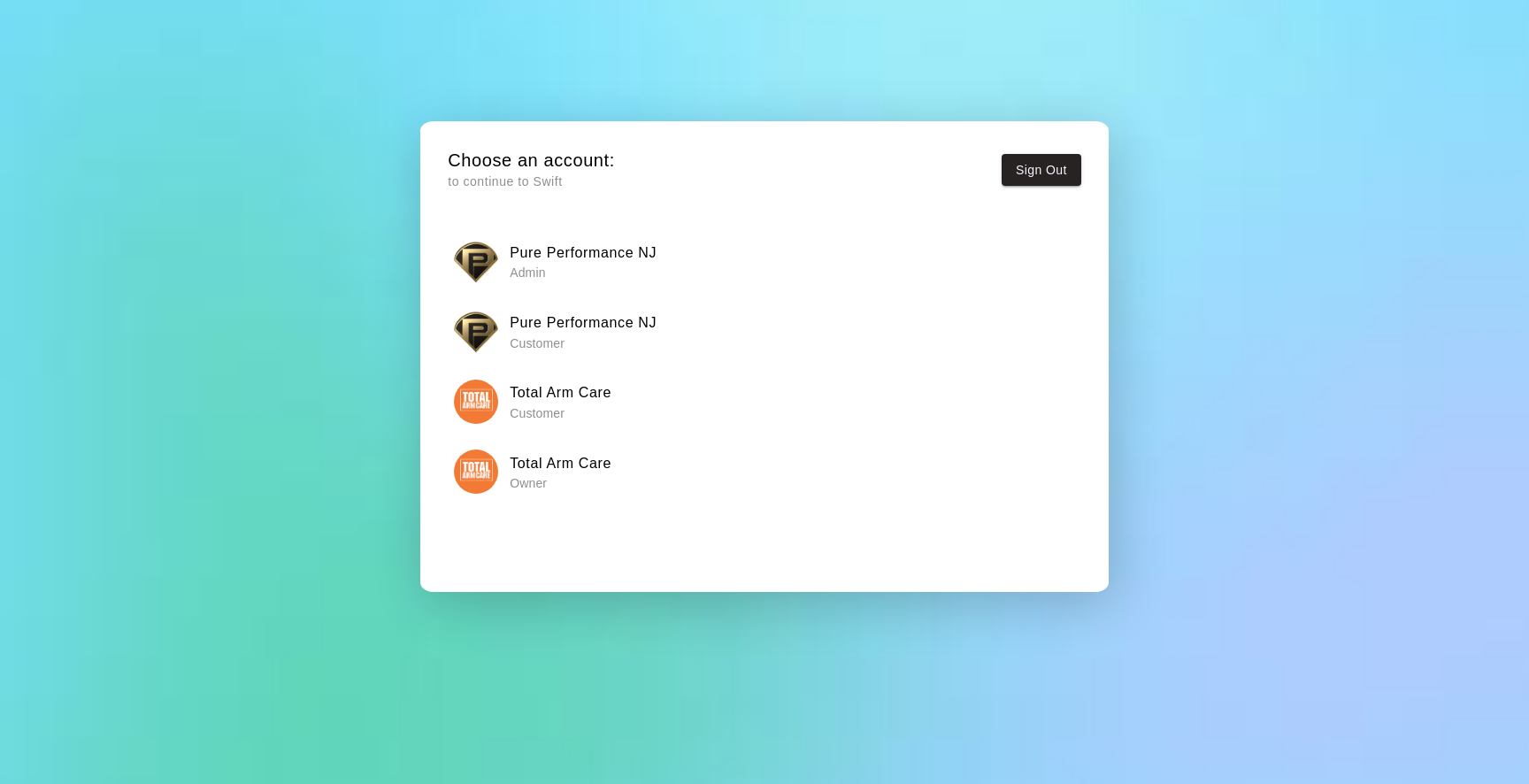
click at [505, 242] on div "Pure Performance NJ Admin" at bounding box center [764, 262] width 622 height 44
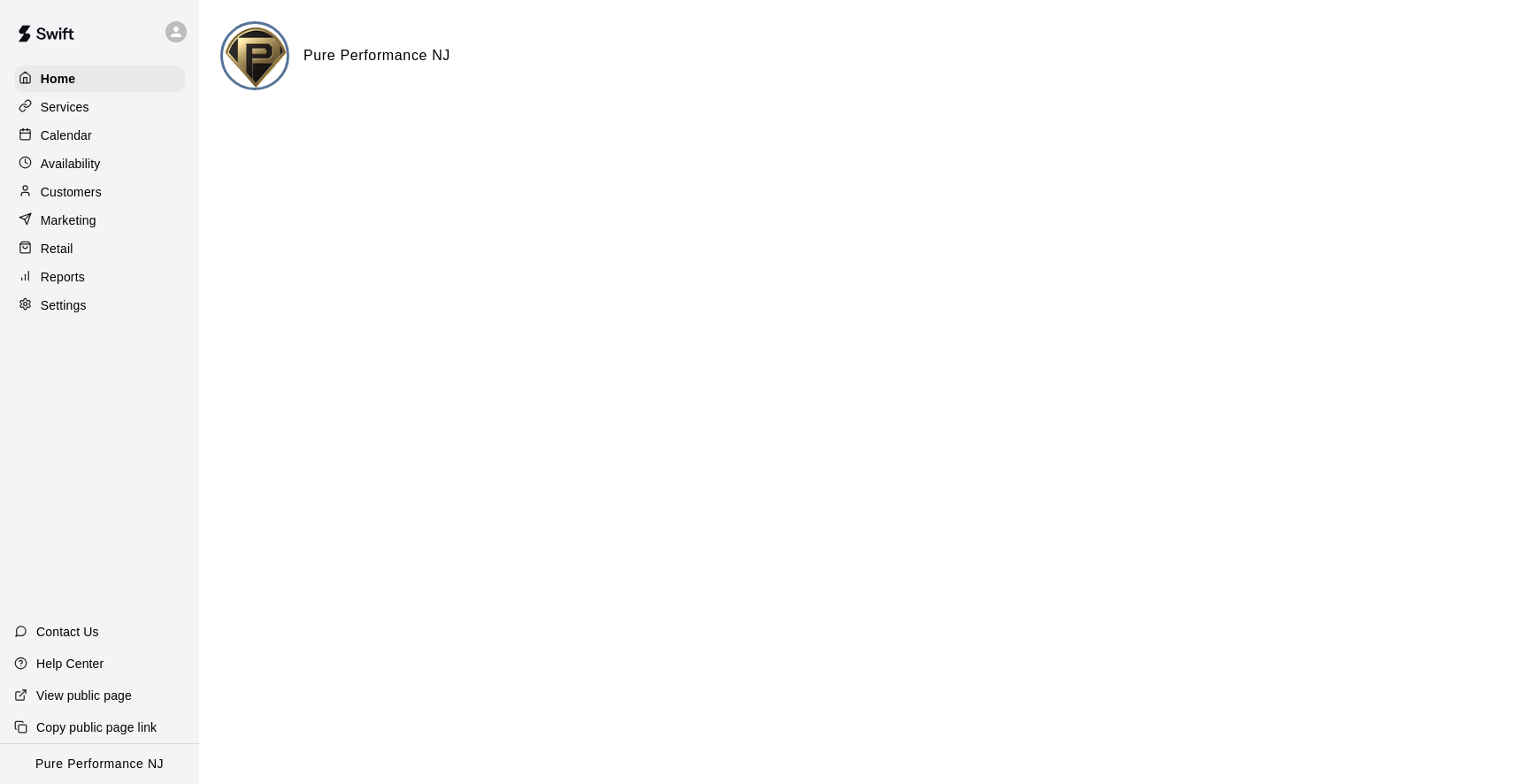
click at [65, 129] on p "Calendar" at bounding box center [66, 135] width 51 height 18
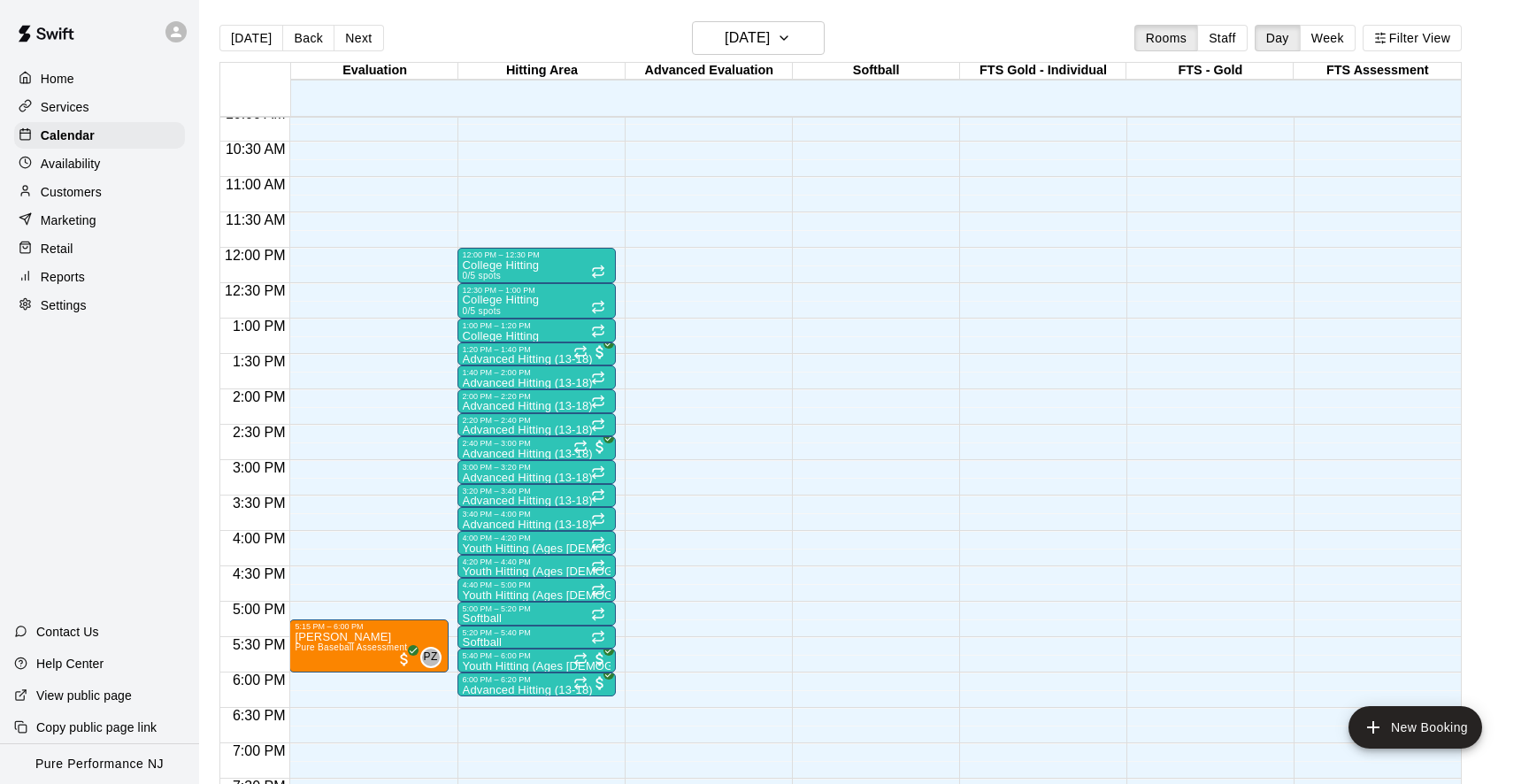
scroll to position [717, 0]
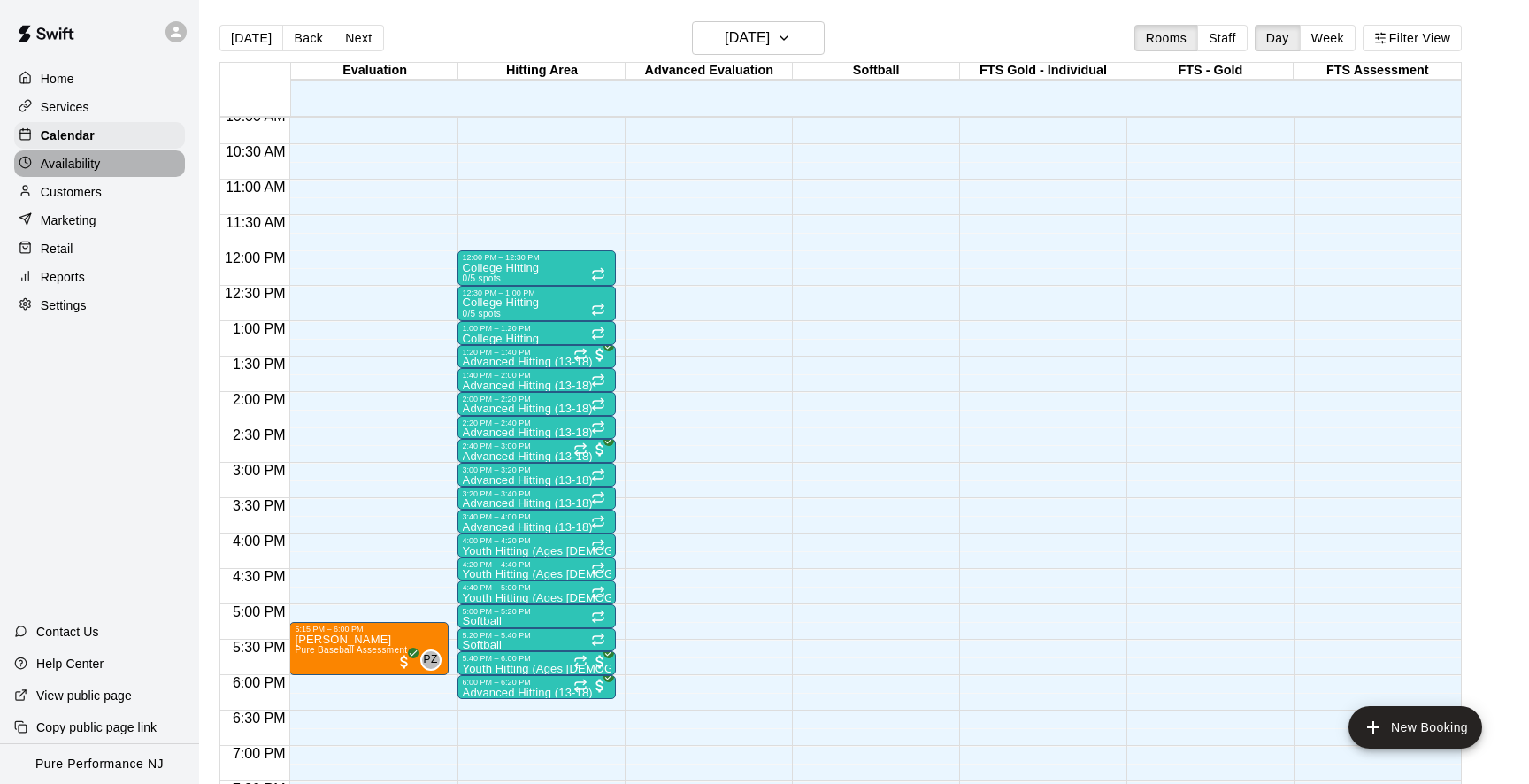
click at [59, 159] on p "Availability" at bounding box center [71, 164] width 60 height 18
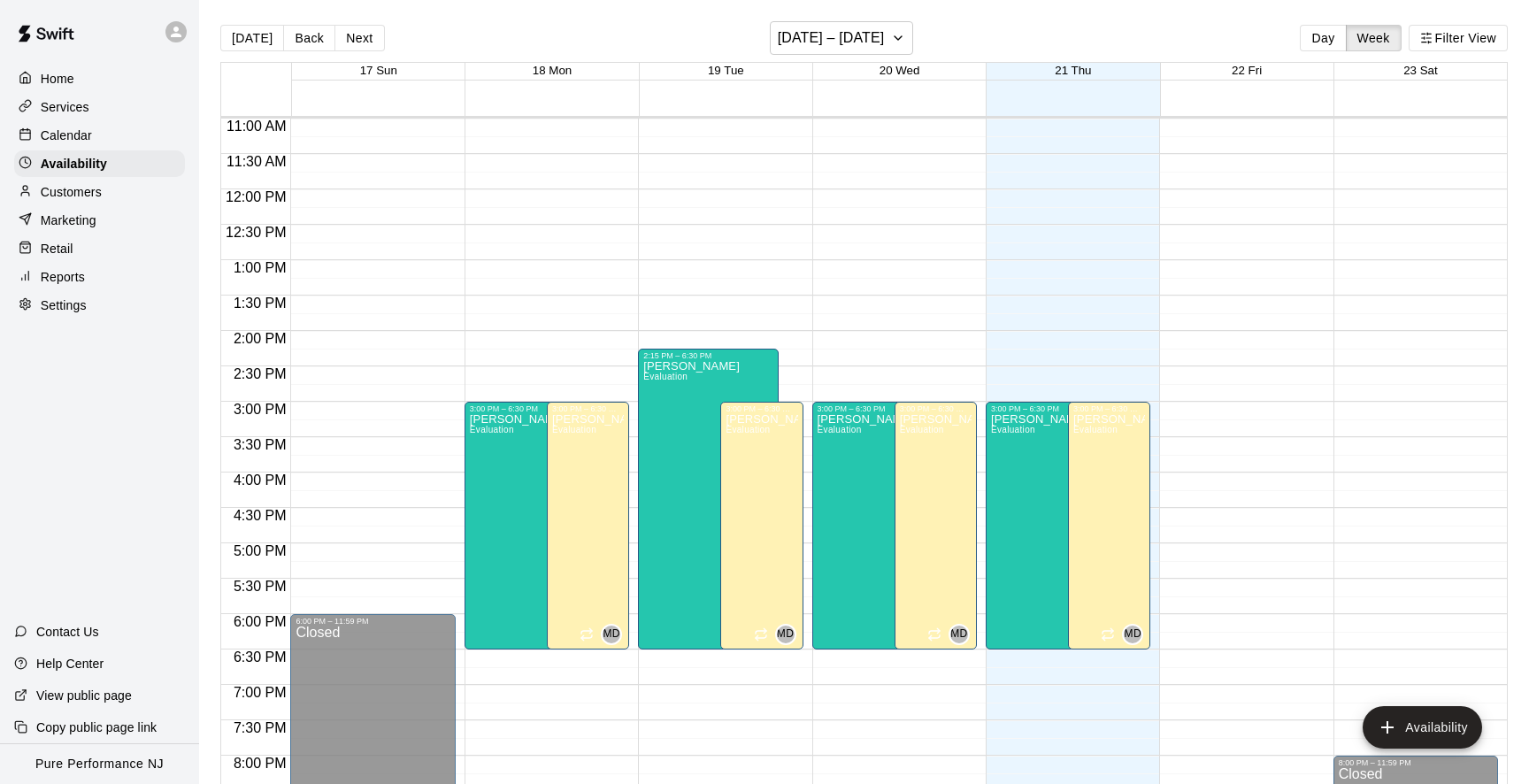
scroll to position [775, 0]
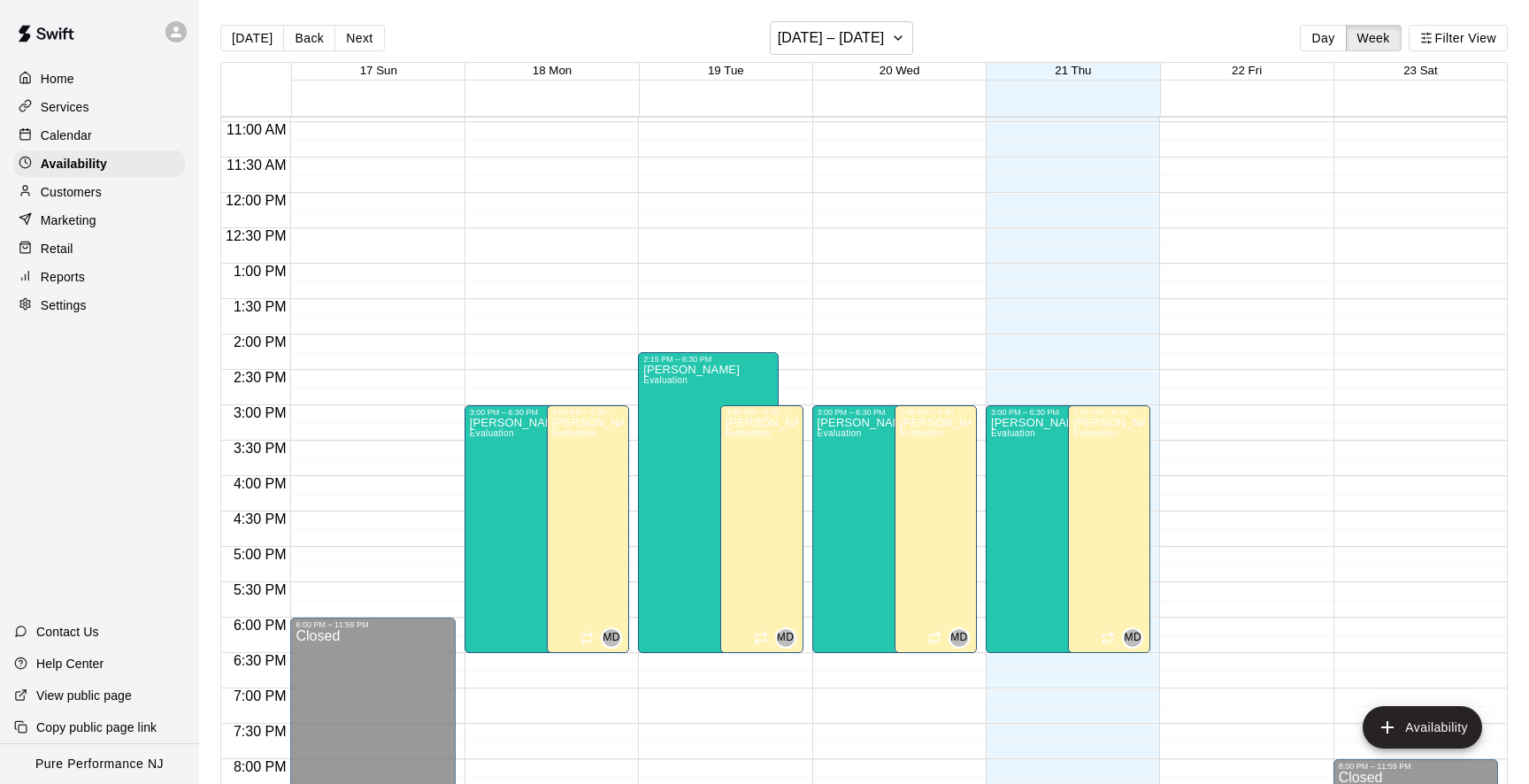
click at [67, 199] on p "Customers" at bounding box center [71, 192] width 61 height 18
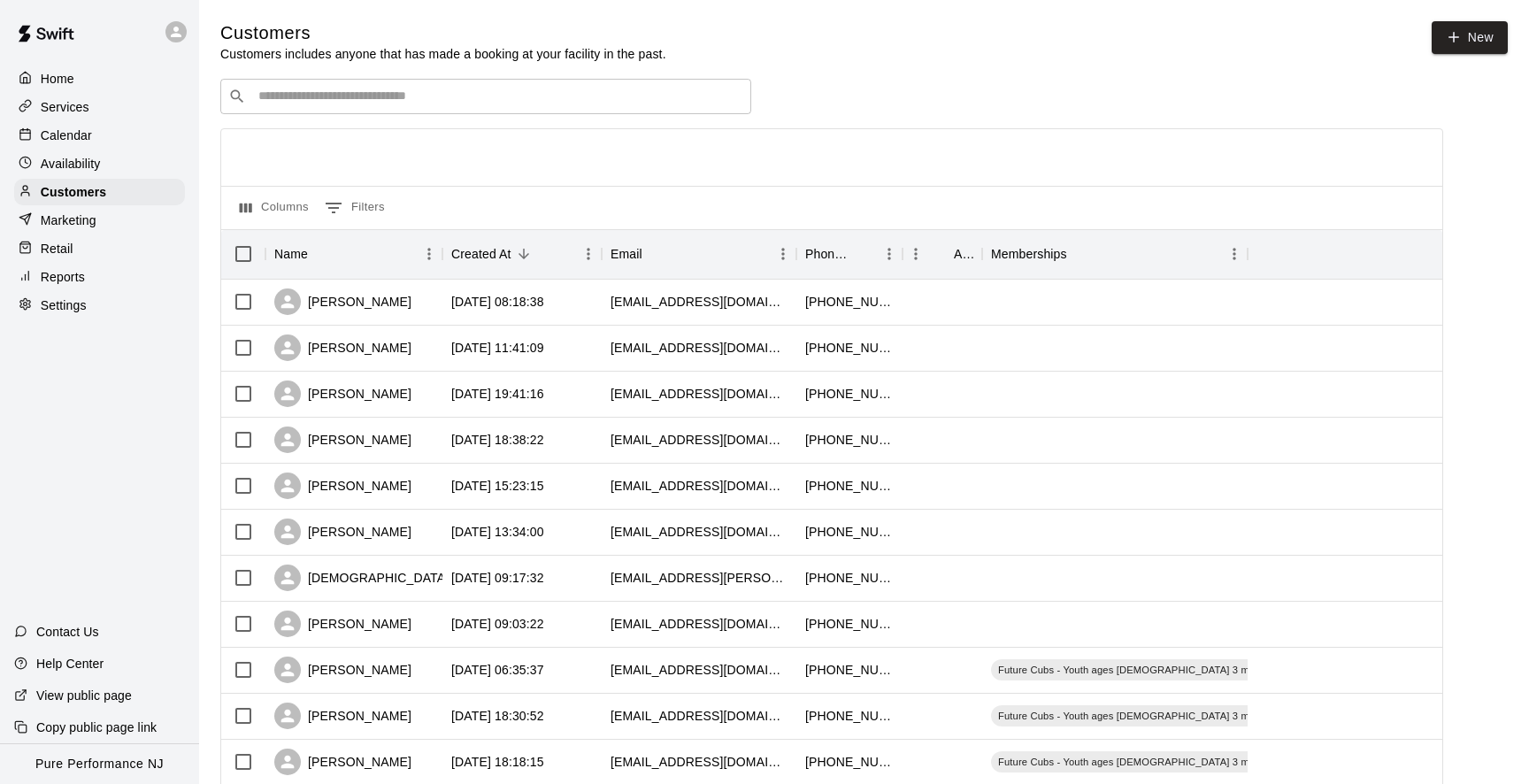
click at [102, 163] on div "Availability" at bounding box center [99, 164] width 171 height 26
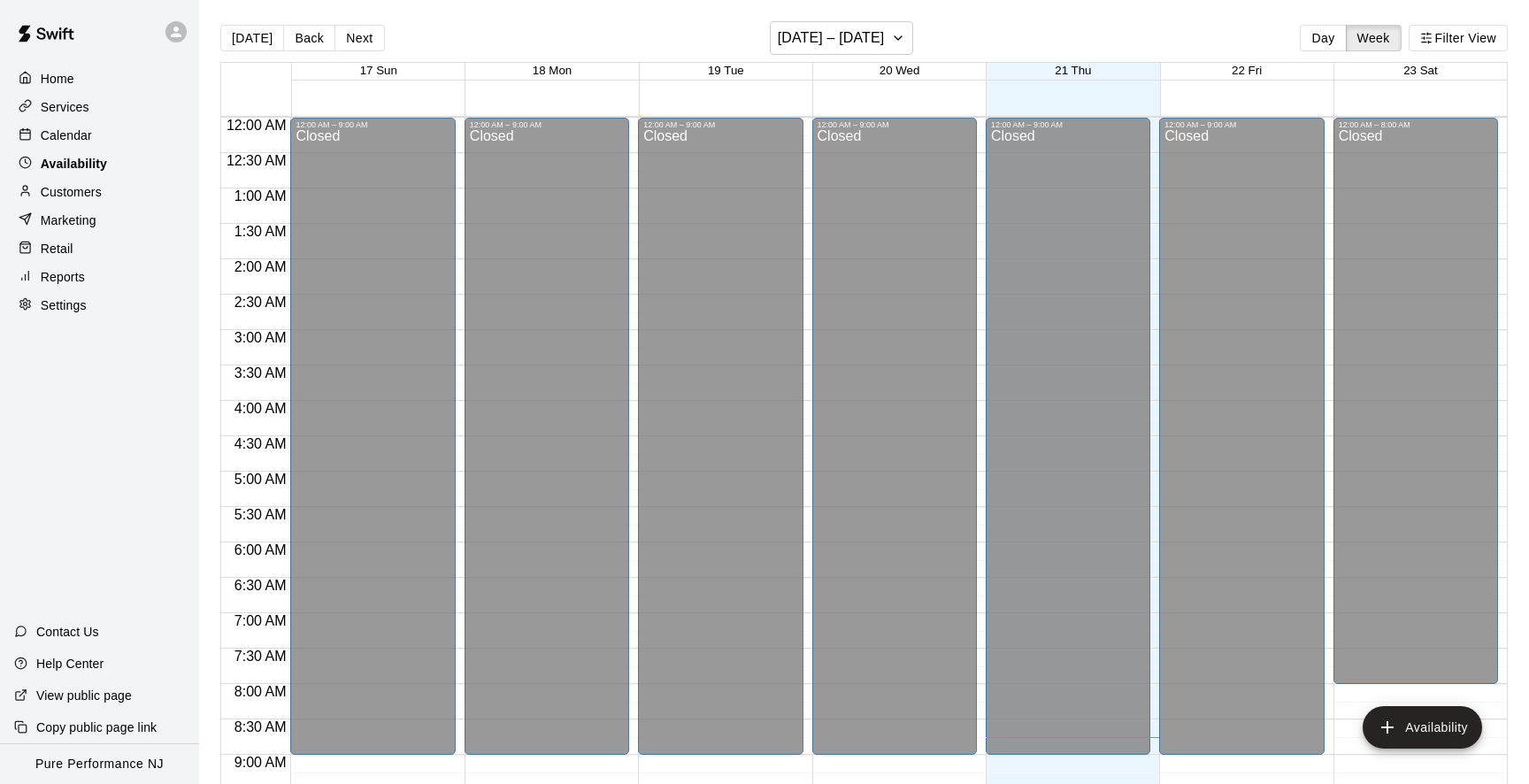
scroll to position [620, 0]
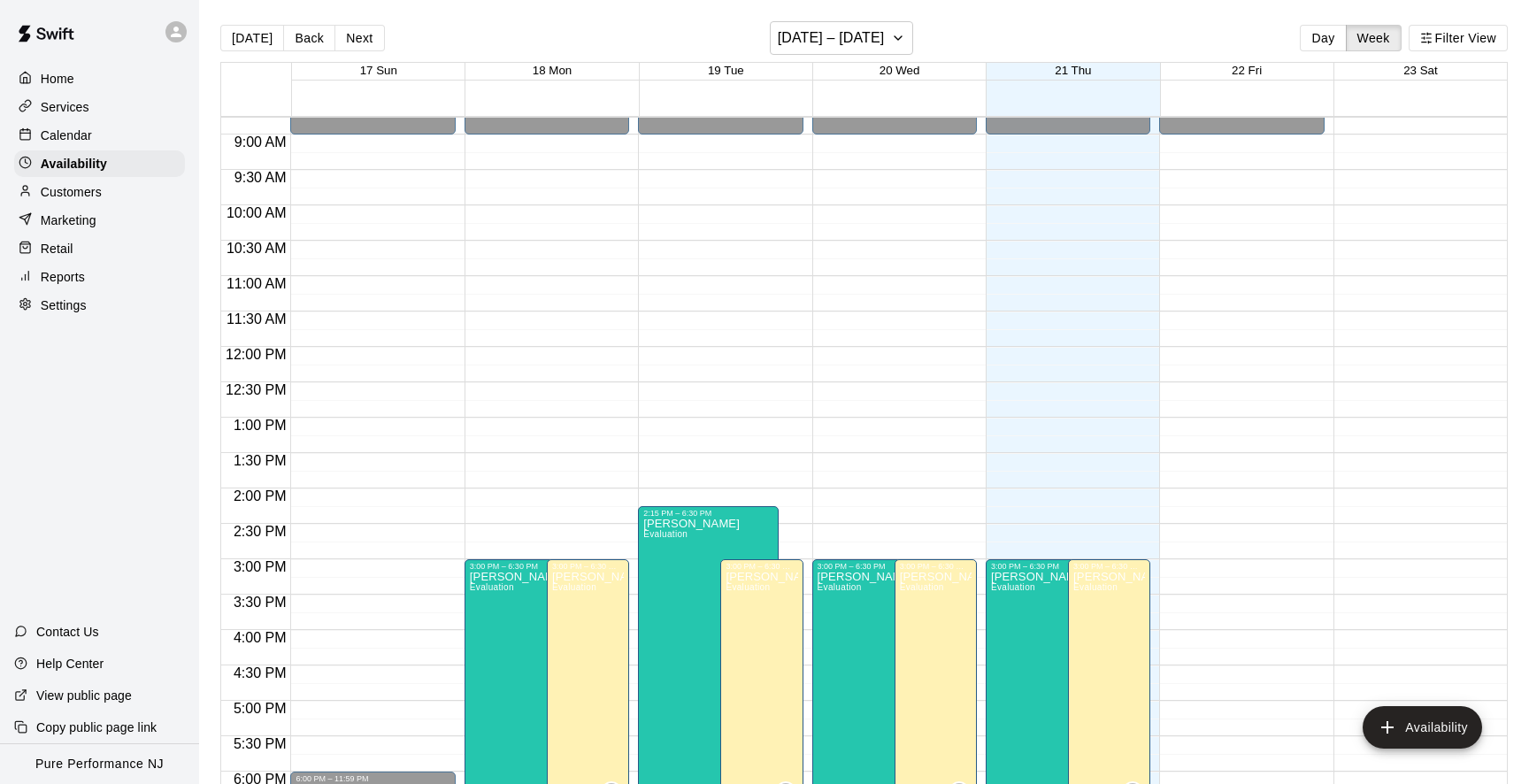
click at [79, 126] on p "Calendar" at bounding box center [66, 135] width 51 height 18
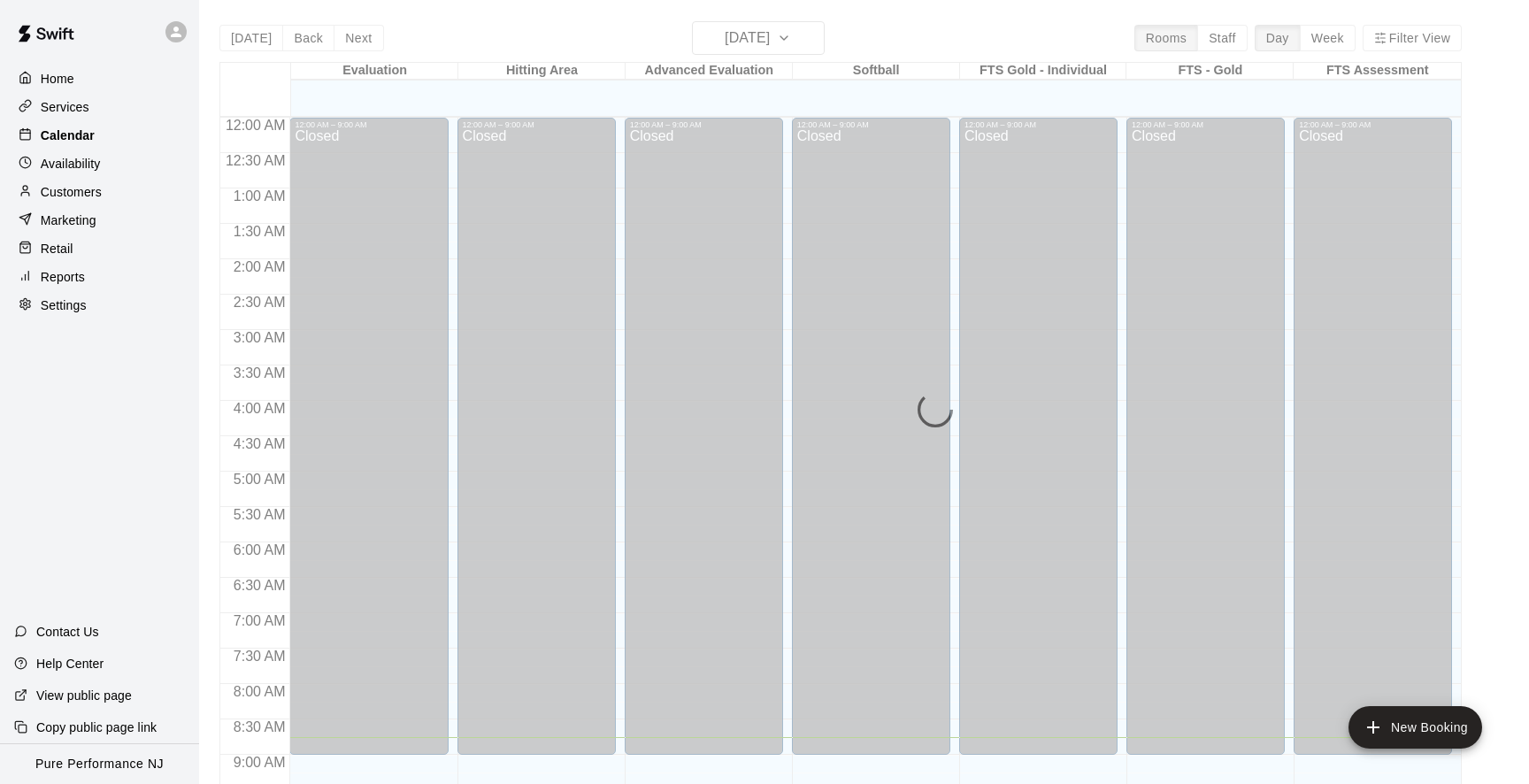
scroll to position [620, 0]
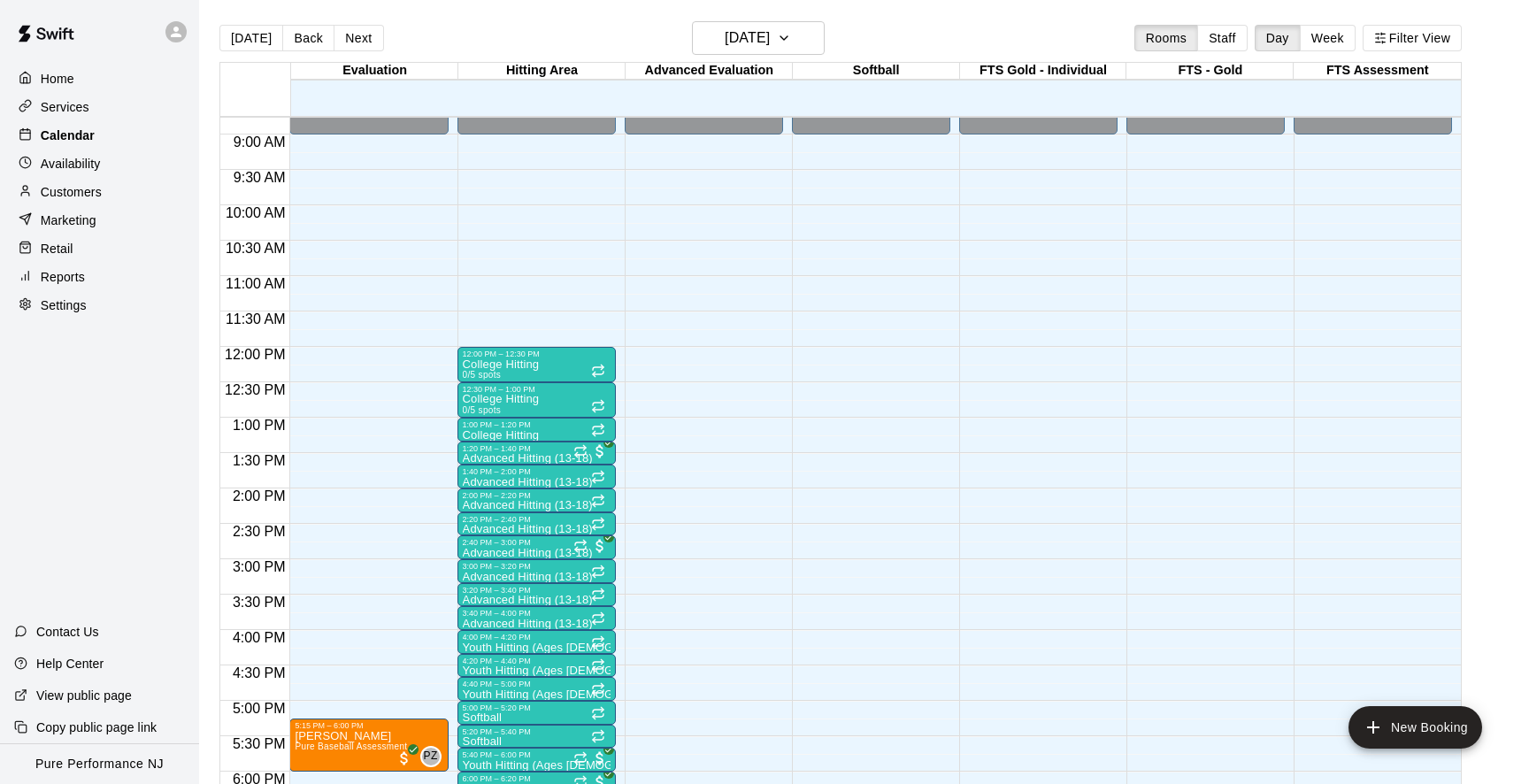
click at [79, 126] on p "Calendar" at bounding box center [68, 135] width 54 height 18
click at [93, 93] on div "Services" at bounding box center [99, 107] width 171 height 26
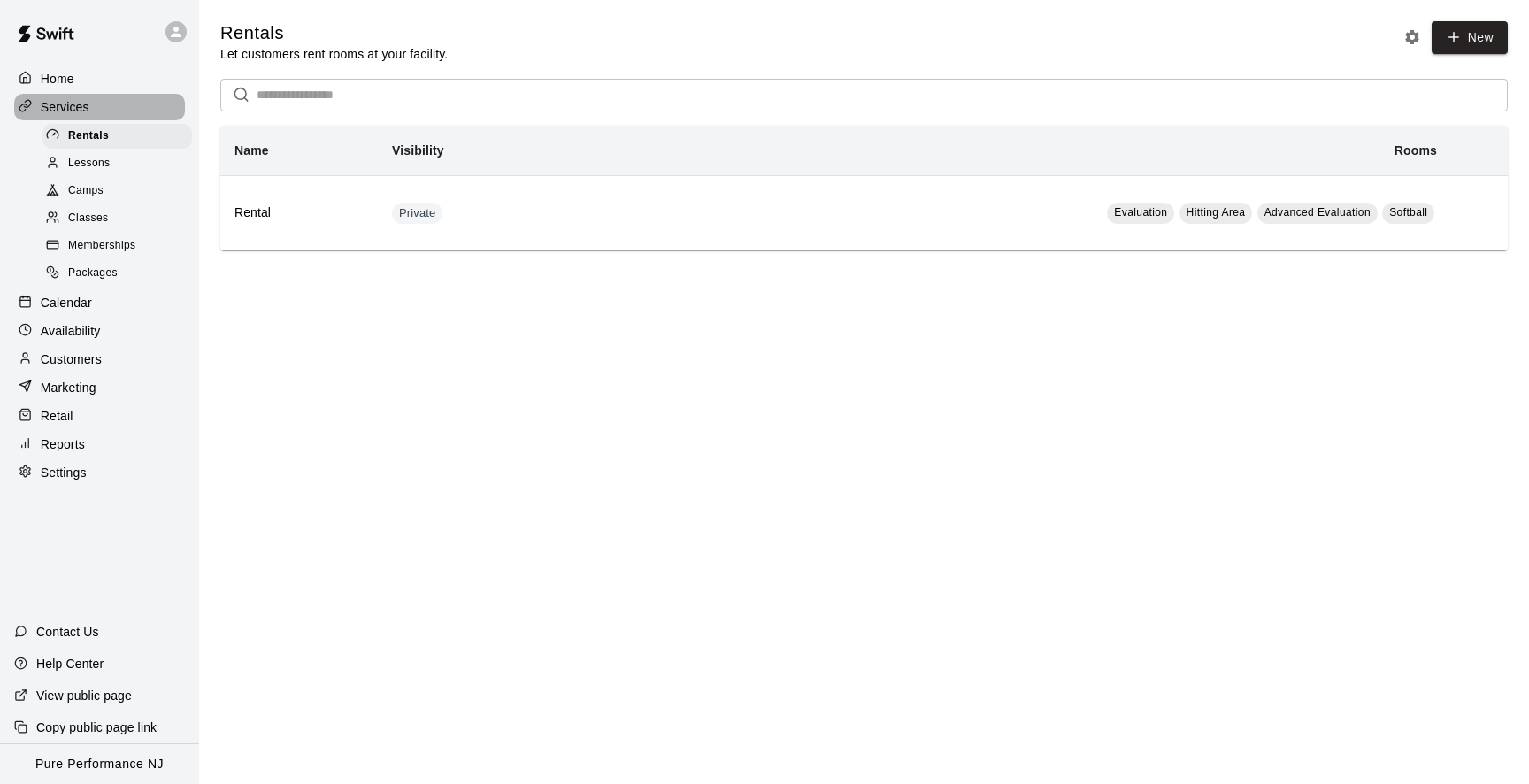
click at [78, 94] on div "Services" at bounding box center [99, 107] width 171 height 26
click at [108, 235] on div "Memberships" at bounding box center [117, 246] width 150 height 25
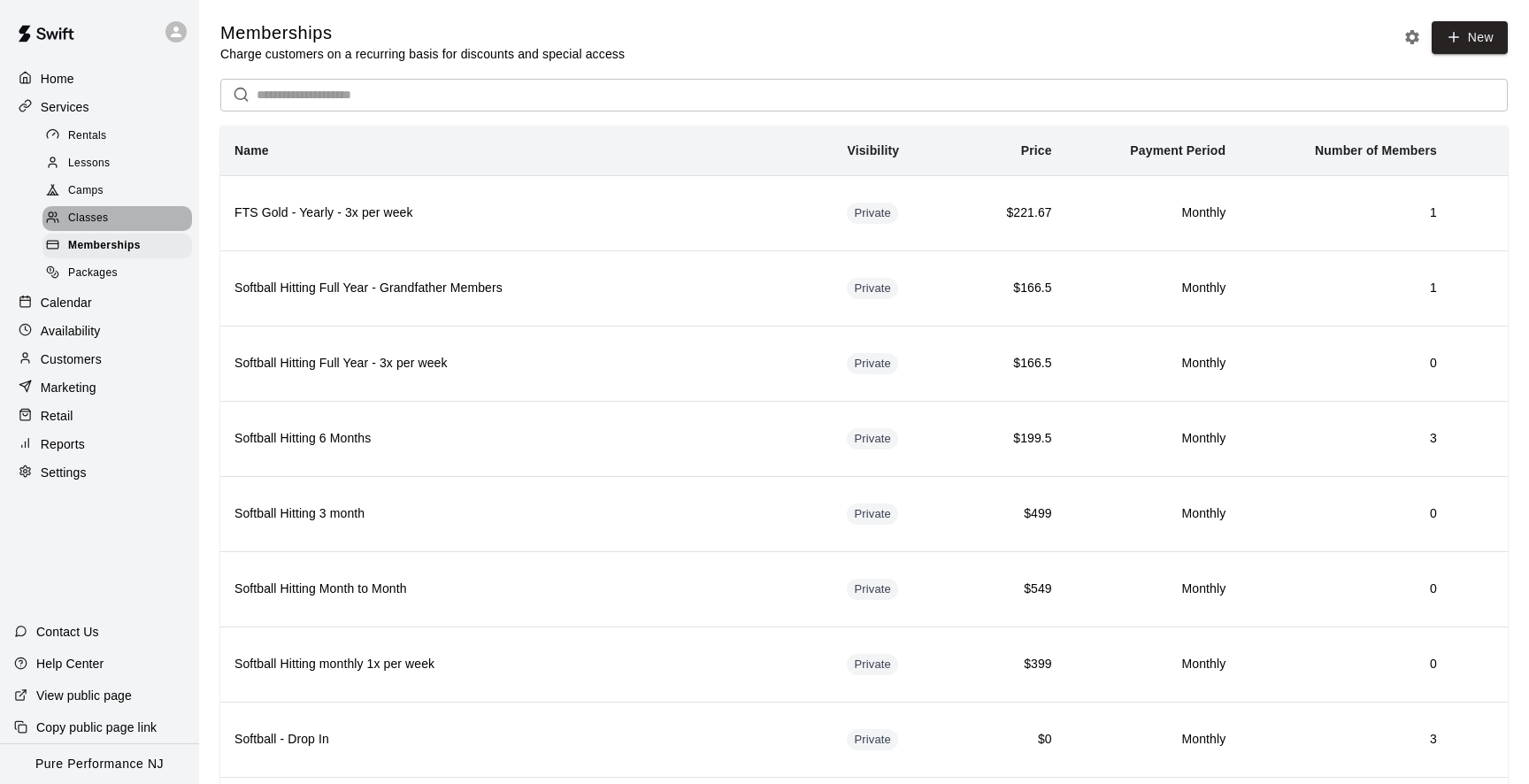
click at [76, 221] on span "Classes" at bounding box center [88, 218] width 40 height 18
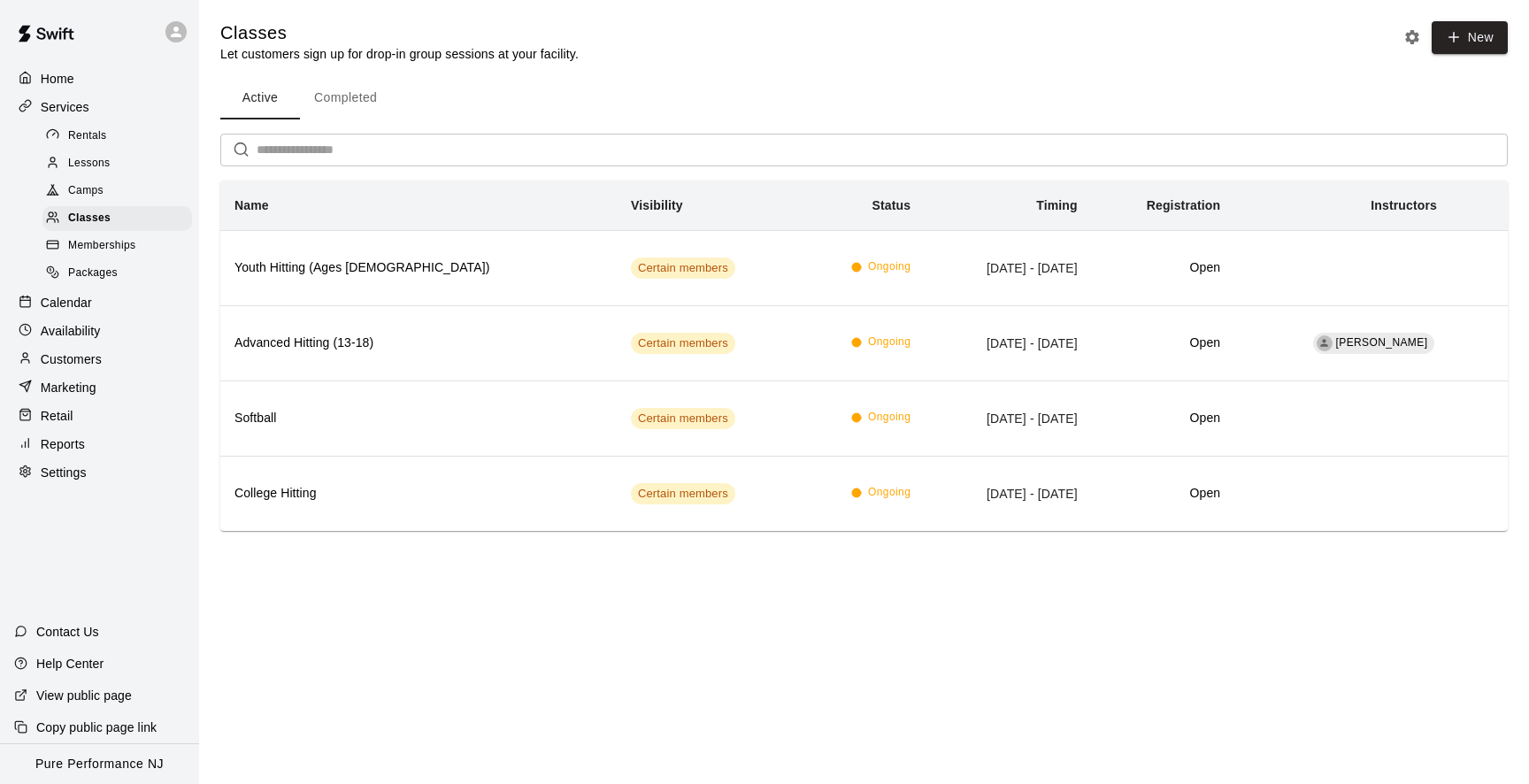
click at [58, 111] on p "Services" at bounding box center [65, 107] width 49 height 18
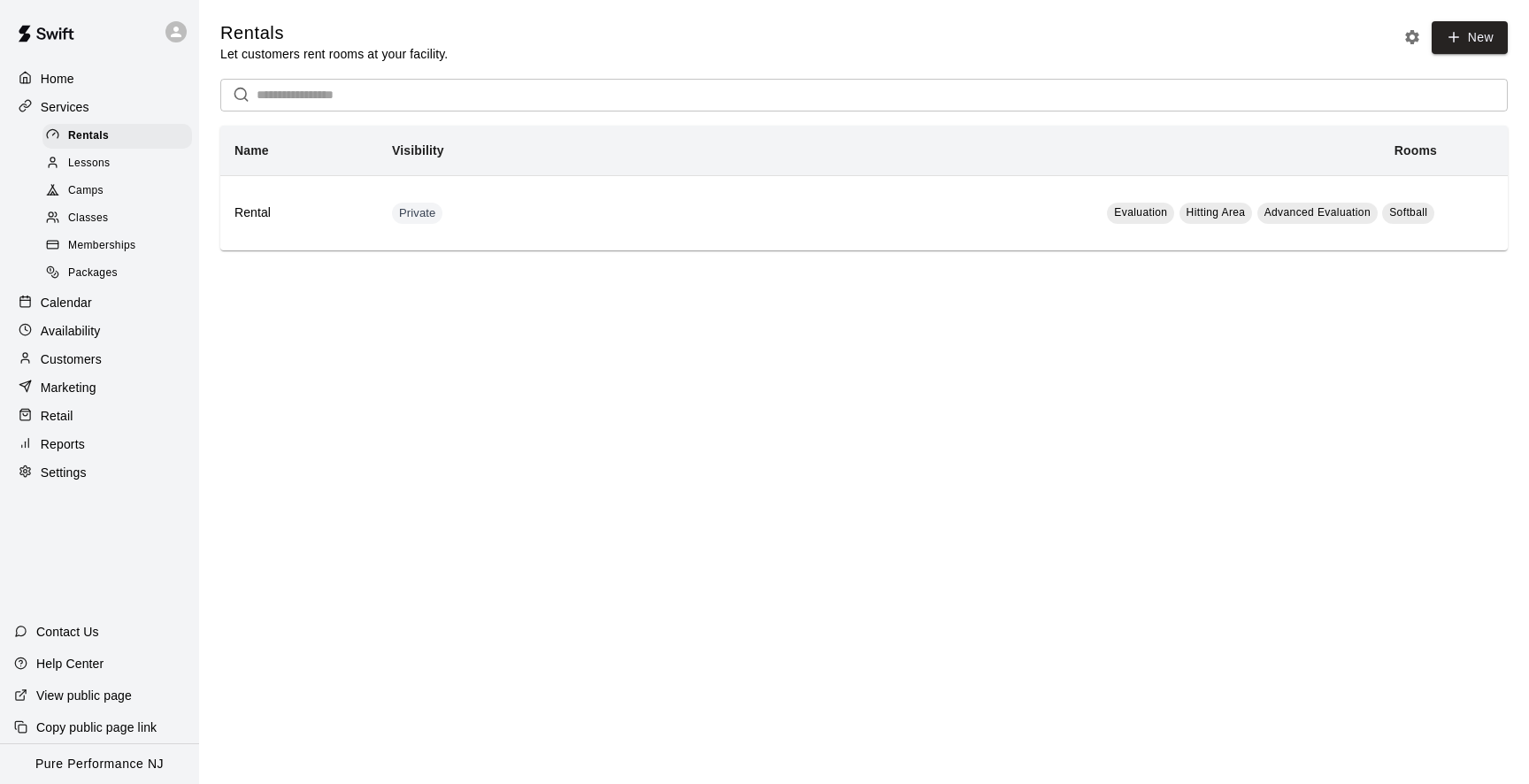
click at [52, 86] on p "Home" at bounding box center [58, 78] width 34 height 18
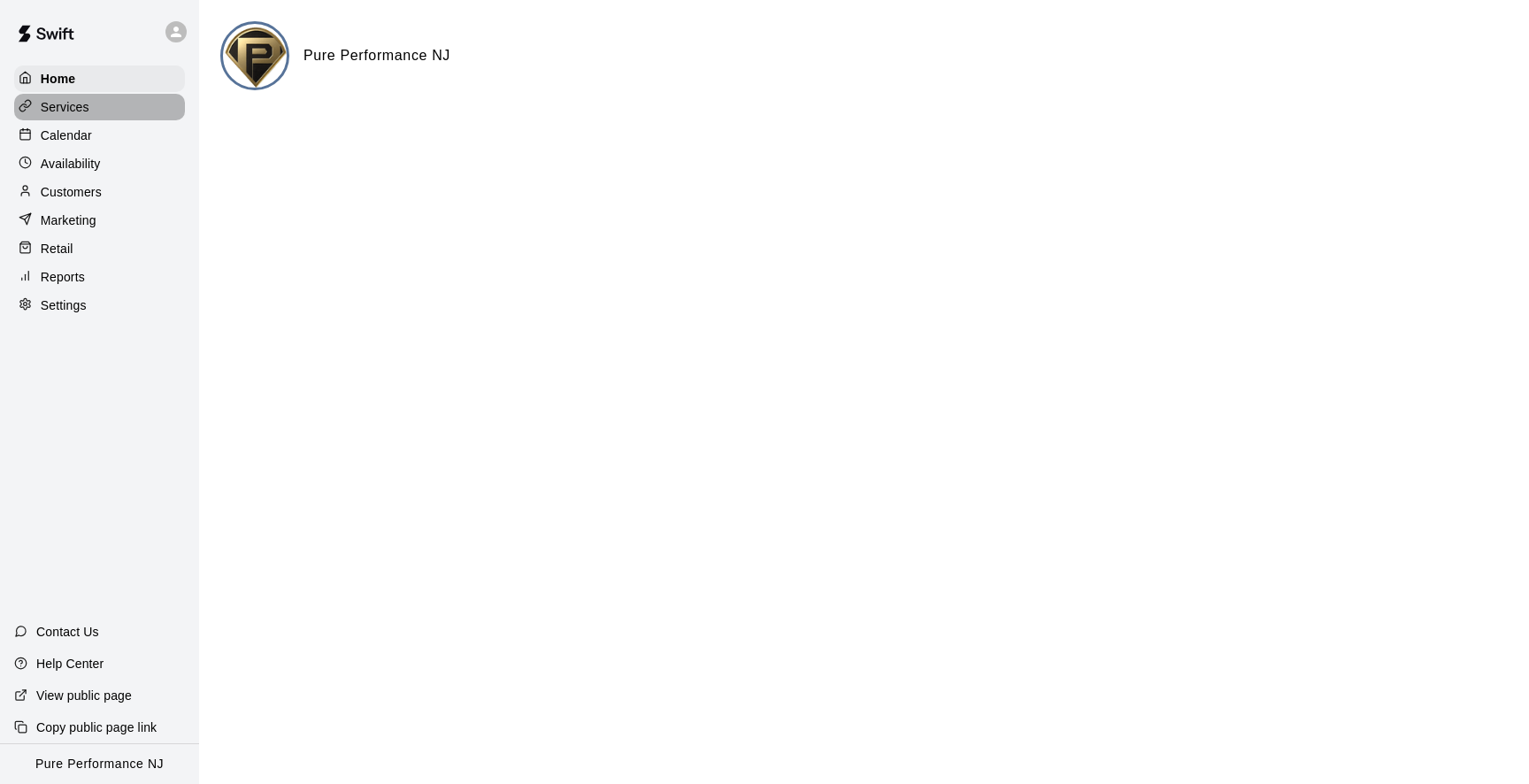
click at [63, 112] on p "Services" at bounding box center [65, 107] width 49 height 18
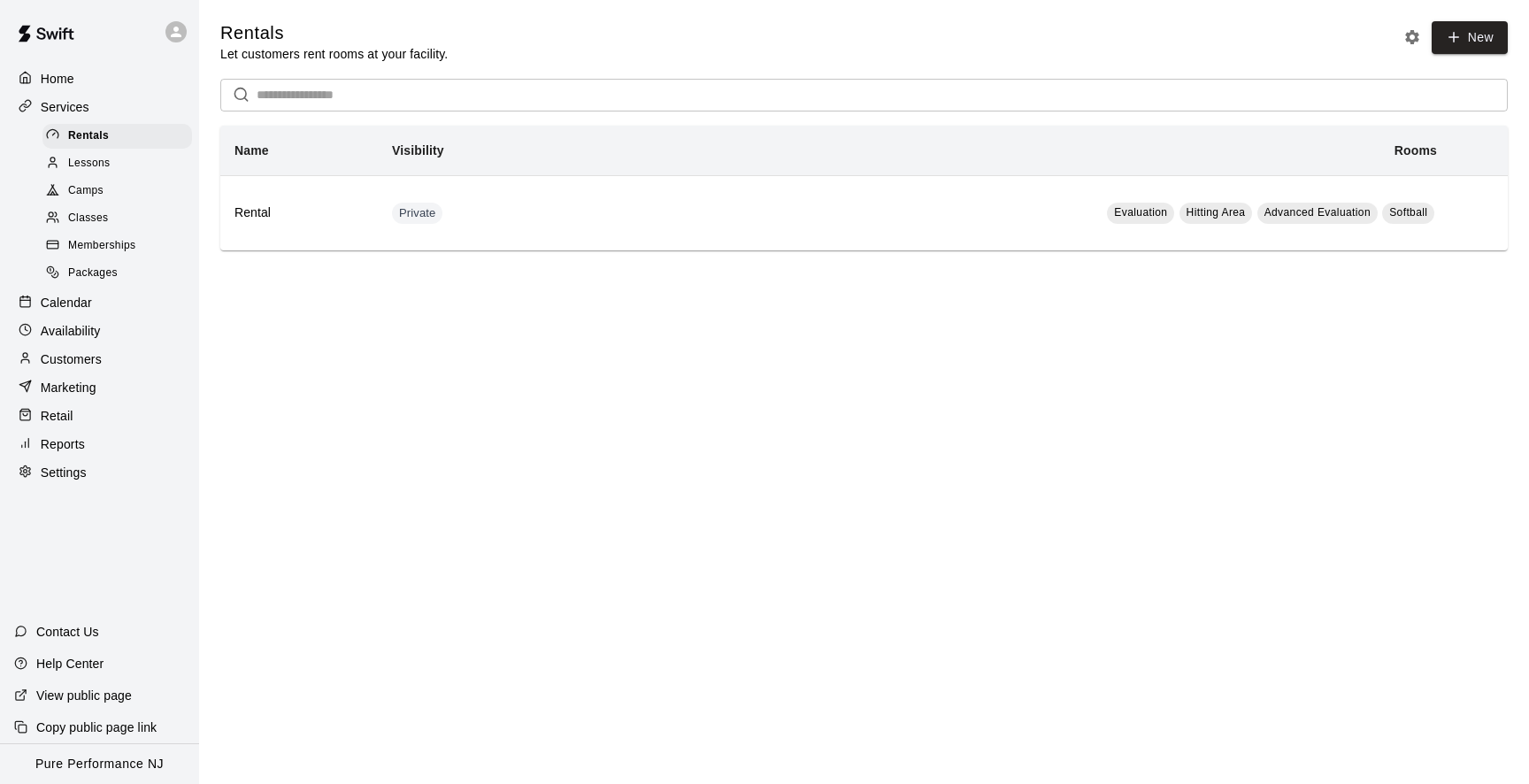
click at [70, 299] on p "Calendar" at bounding box center [66, 302] width 51 height 18
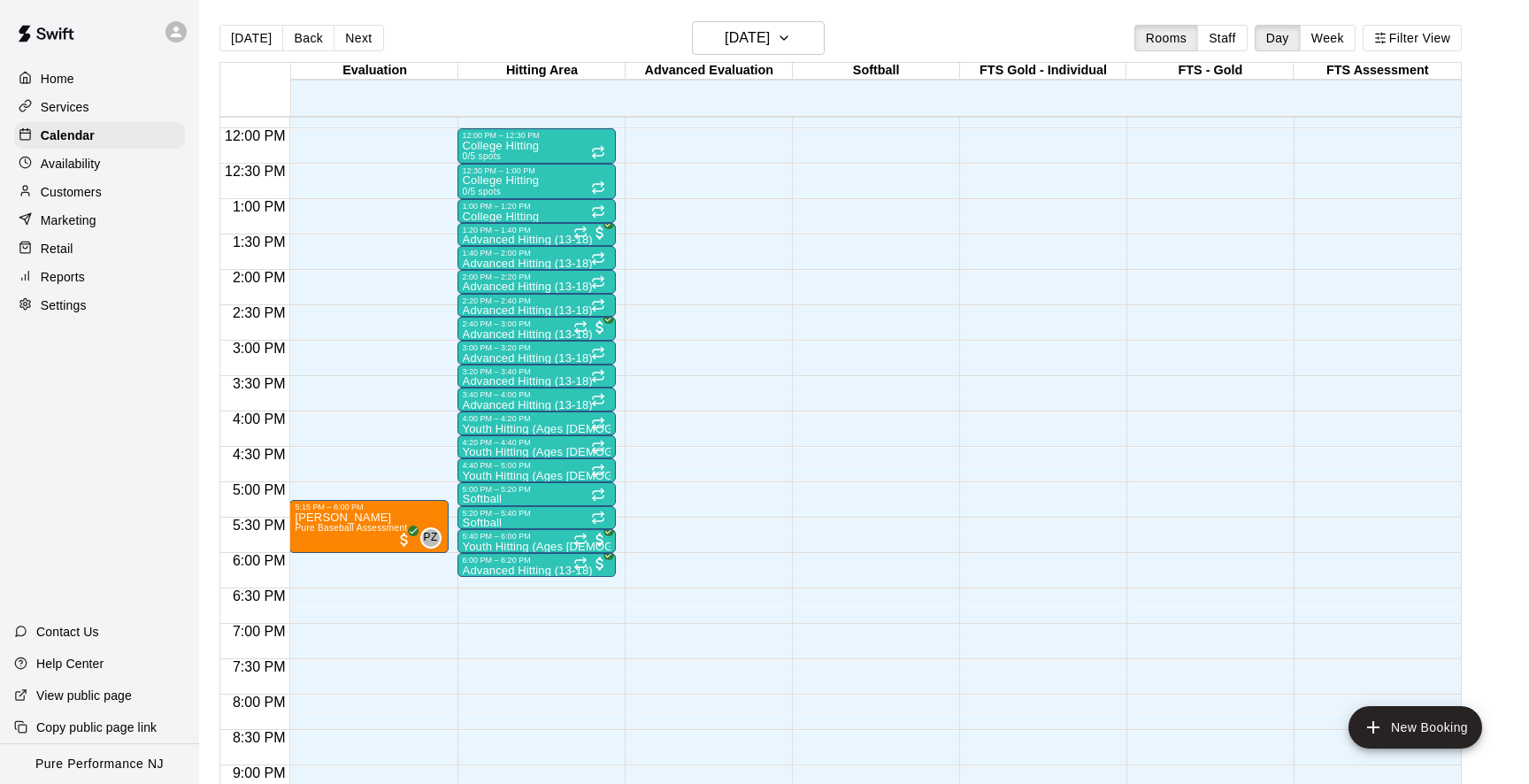
scroll to position [843, 0]
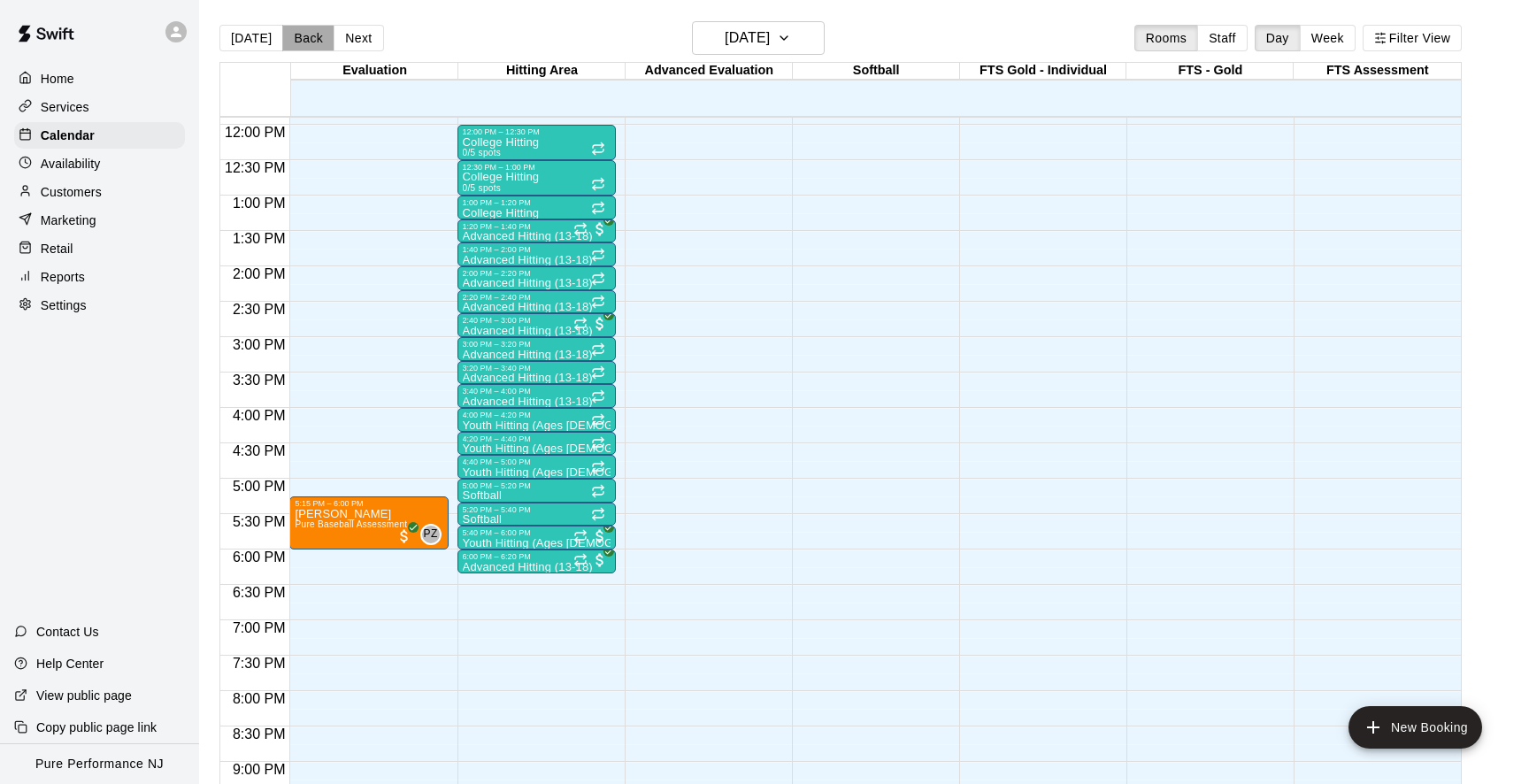
click at [292, 43] on button "Back" at bounding box center [308, 38] width 52 height 26
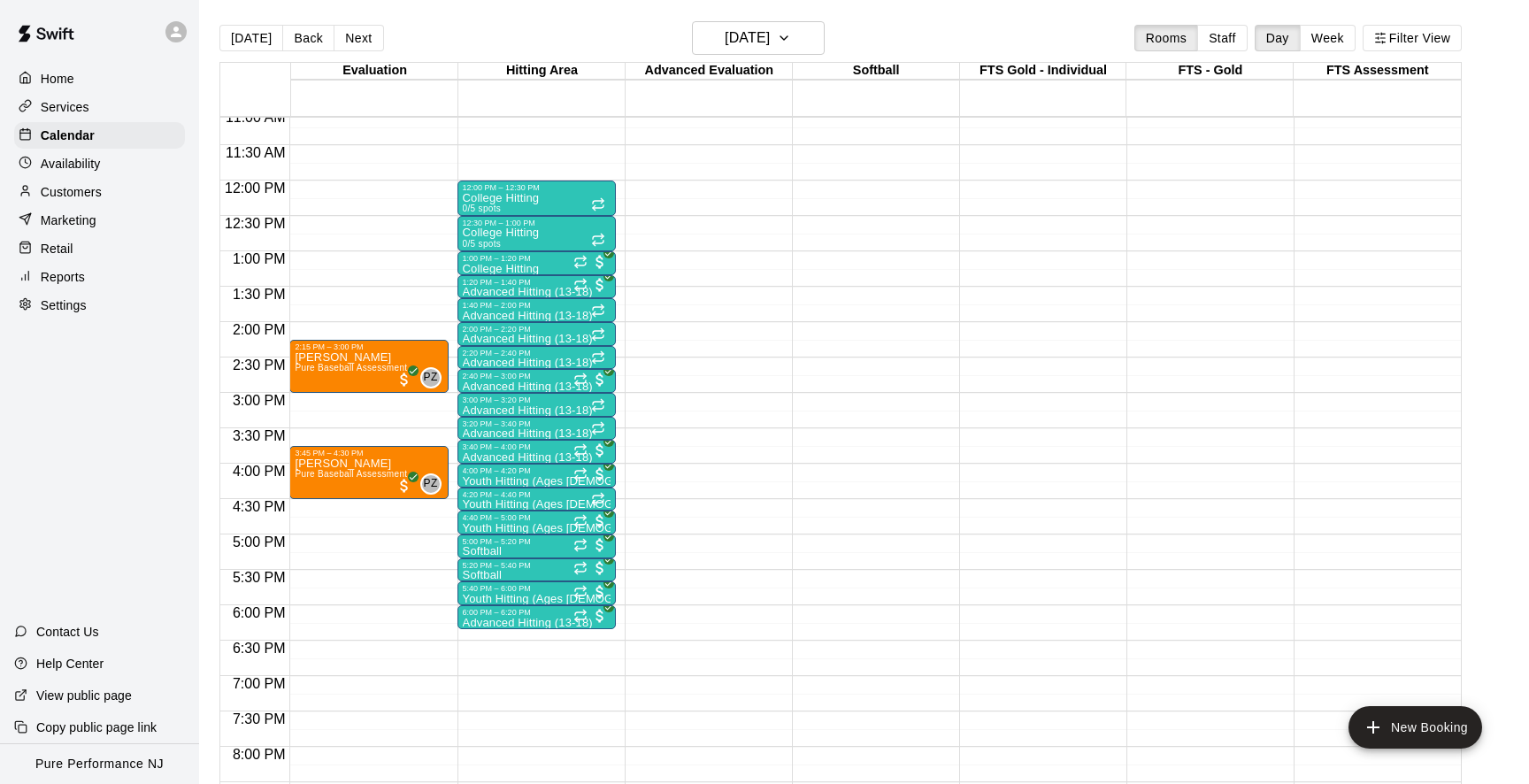
scroll to position [783, 0]
